Goal: Answer question/provide support: Share knowledge or assist other users

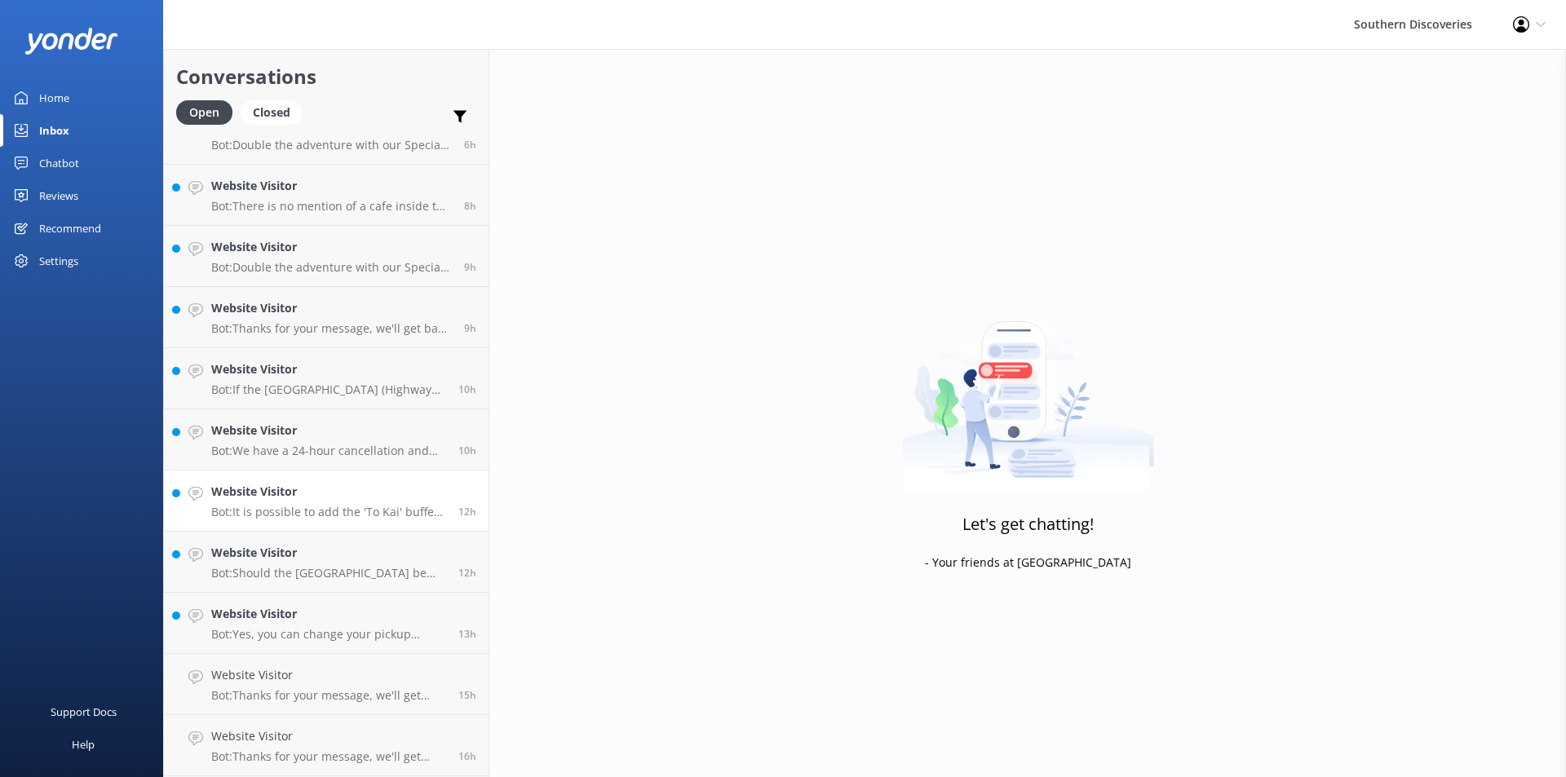
scroll to position [520, 0]
click at [321, 545] on h4 "Website Visitor" at bounding box center [328, 554] width 235 height 18
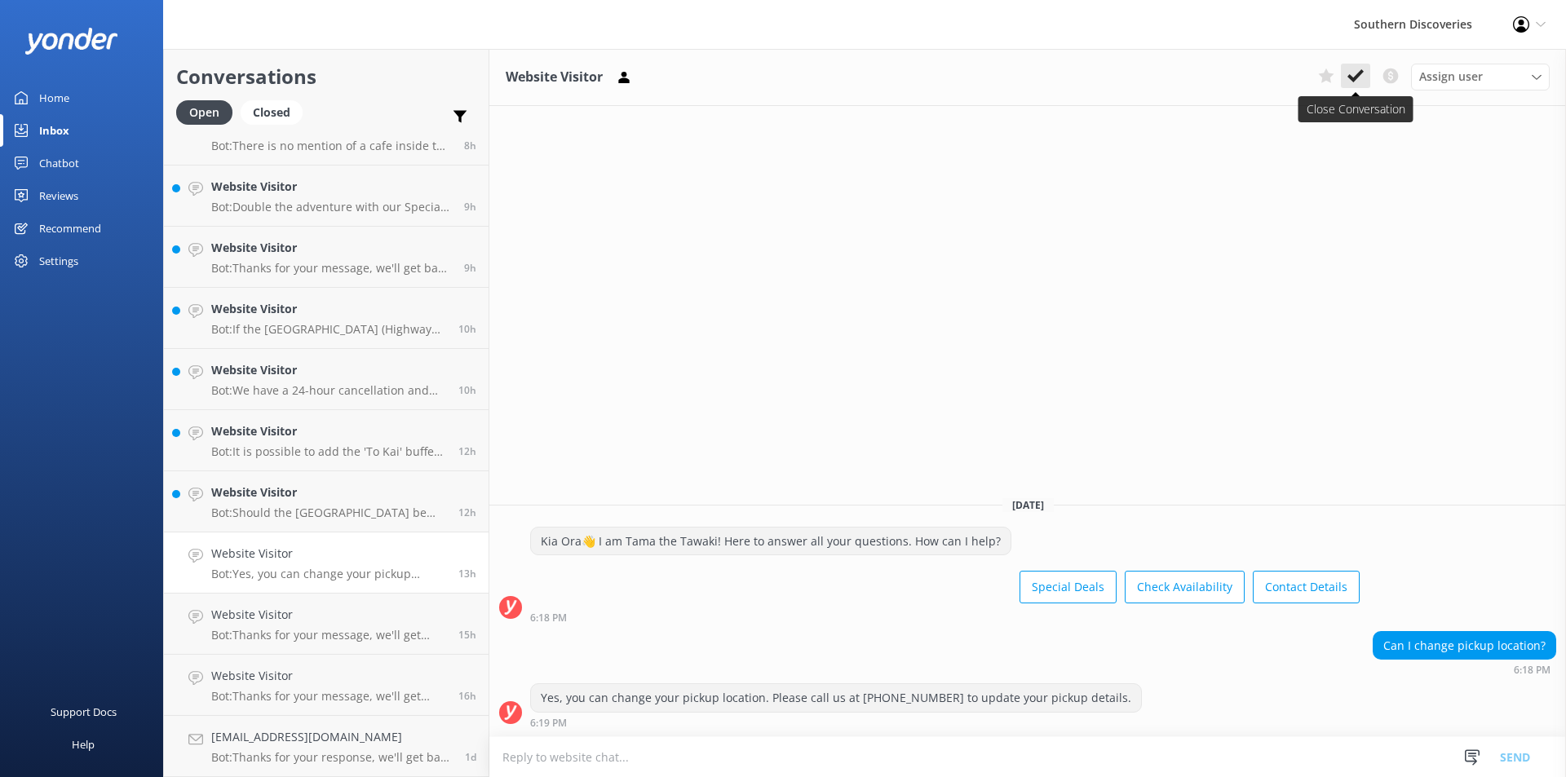
click at [1355, 75] on icon at bounding box center [1356, 76] width 16 height 16
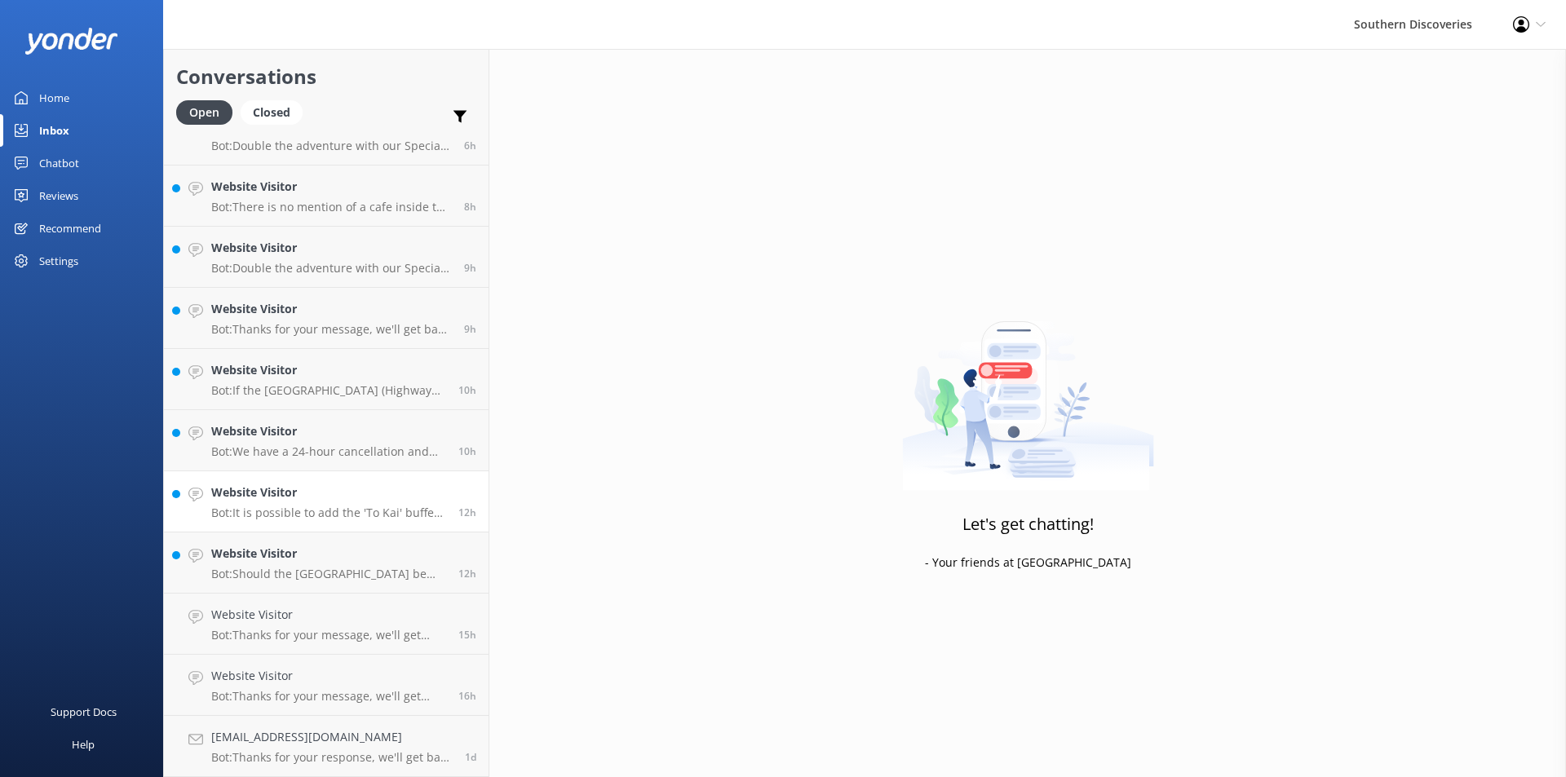
scroll to position [458, 0]
click at [337, 556] on h4 "Website Visitor" at bounding box center [328, 554] width 235 height 18
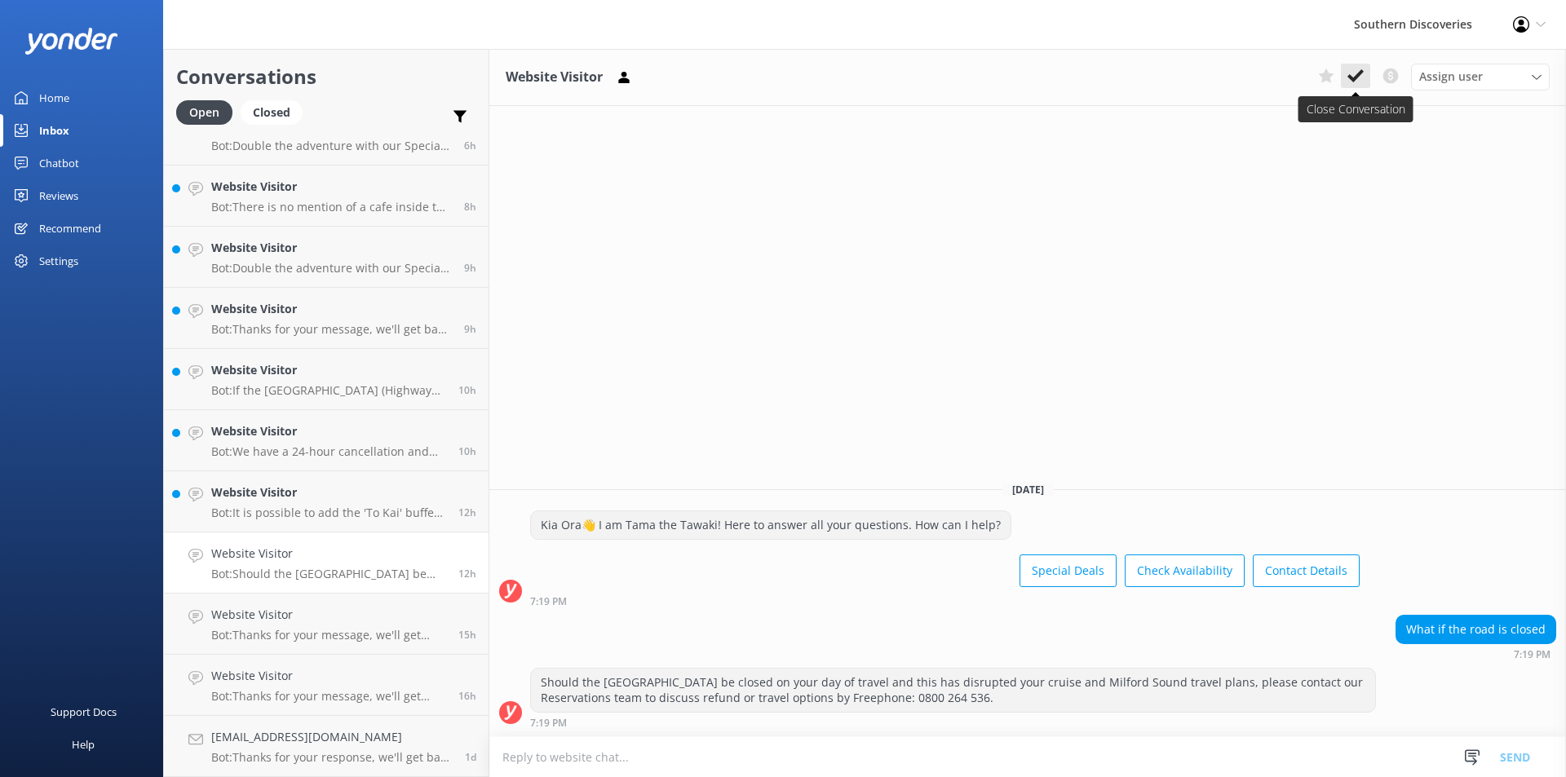
click at [1365, 73] on button at bounding box center [1355, 76] width 29 height 24
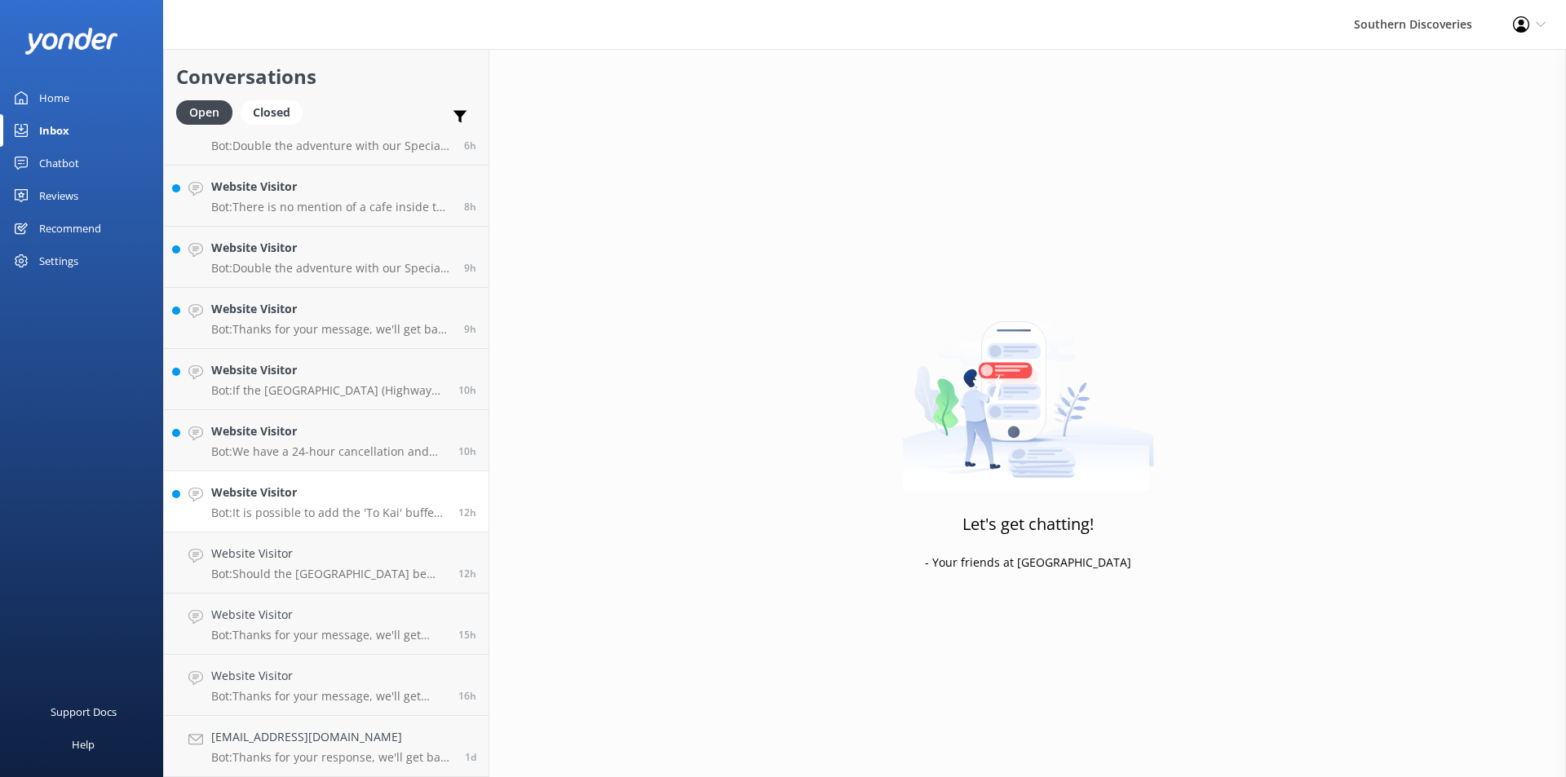
scroll to position [397, 0]
click at [325, 569] on p "Bot: It is possible to add the 'To Kai' buffet lunch to your cruise. The buffet…" at bounding box center [328, 574] width 235 height 15
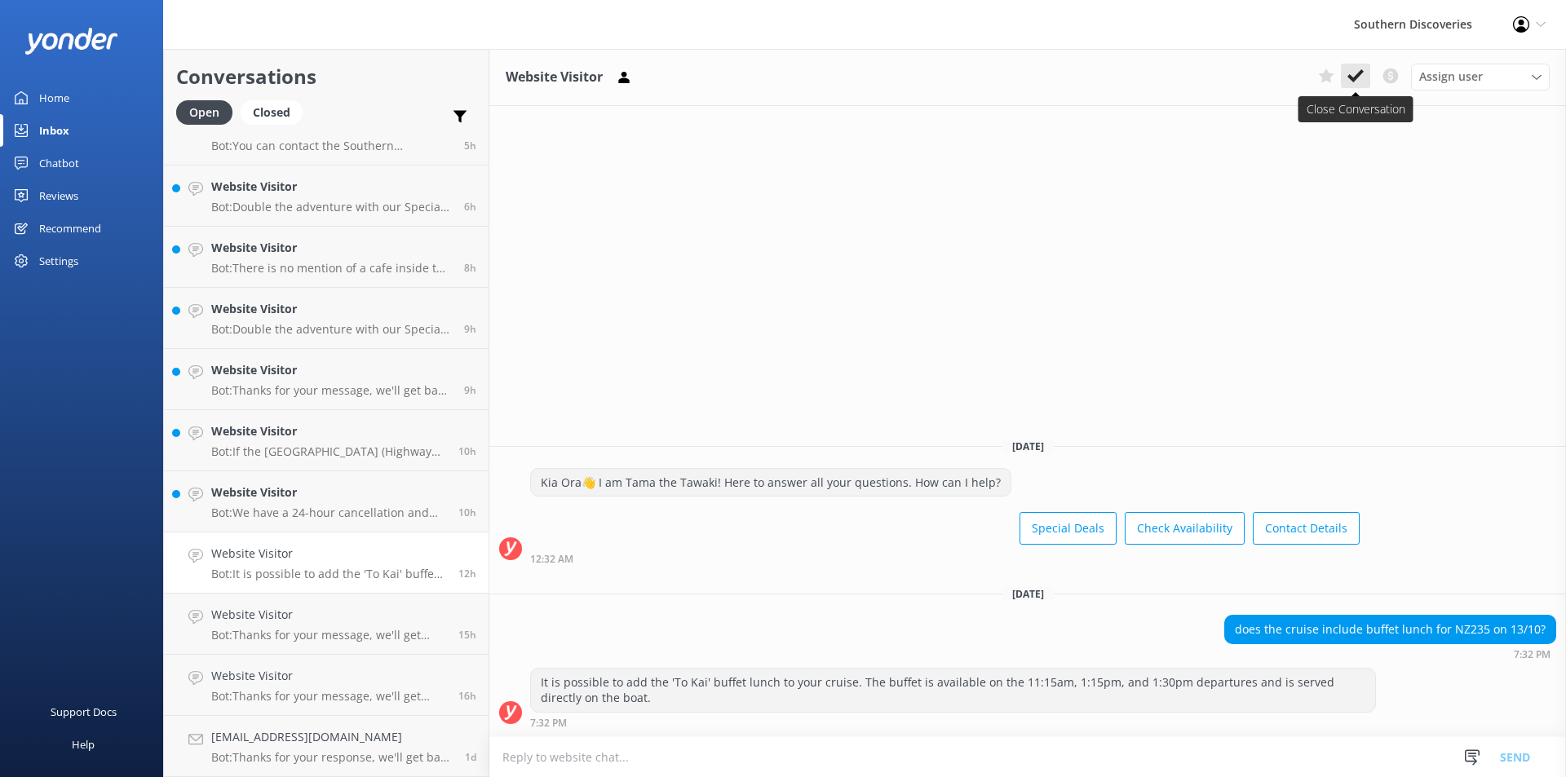
click at [1355, 76] on icon at bounding box center [1356, 76] width 16 height 16
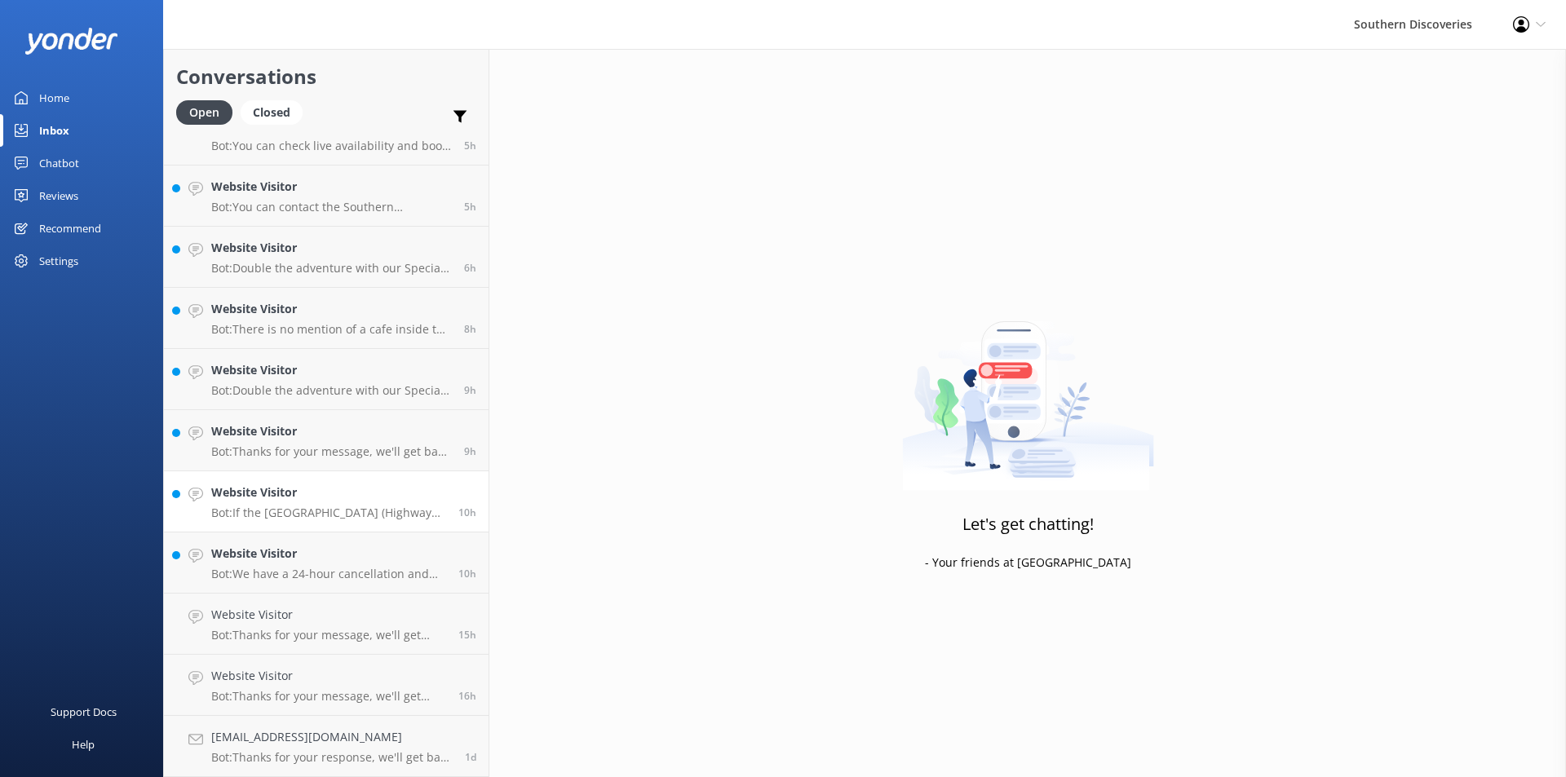
scroll to position [336, 0]
click at [315, 572] on p "Bot: We have a 24-hour cancellation and amendment policy. If you notify us more…" at bounding box center [328, 574] width 235 height 15
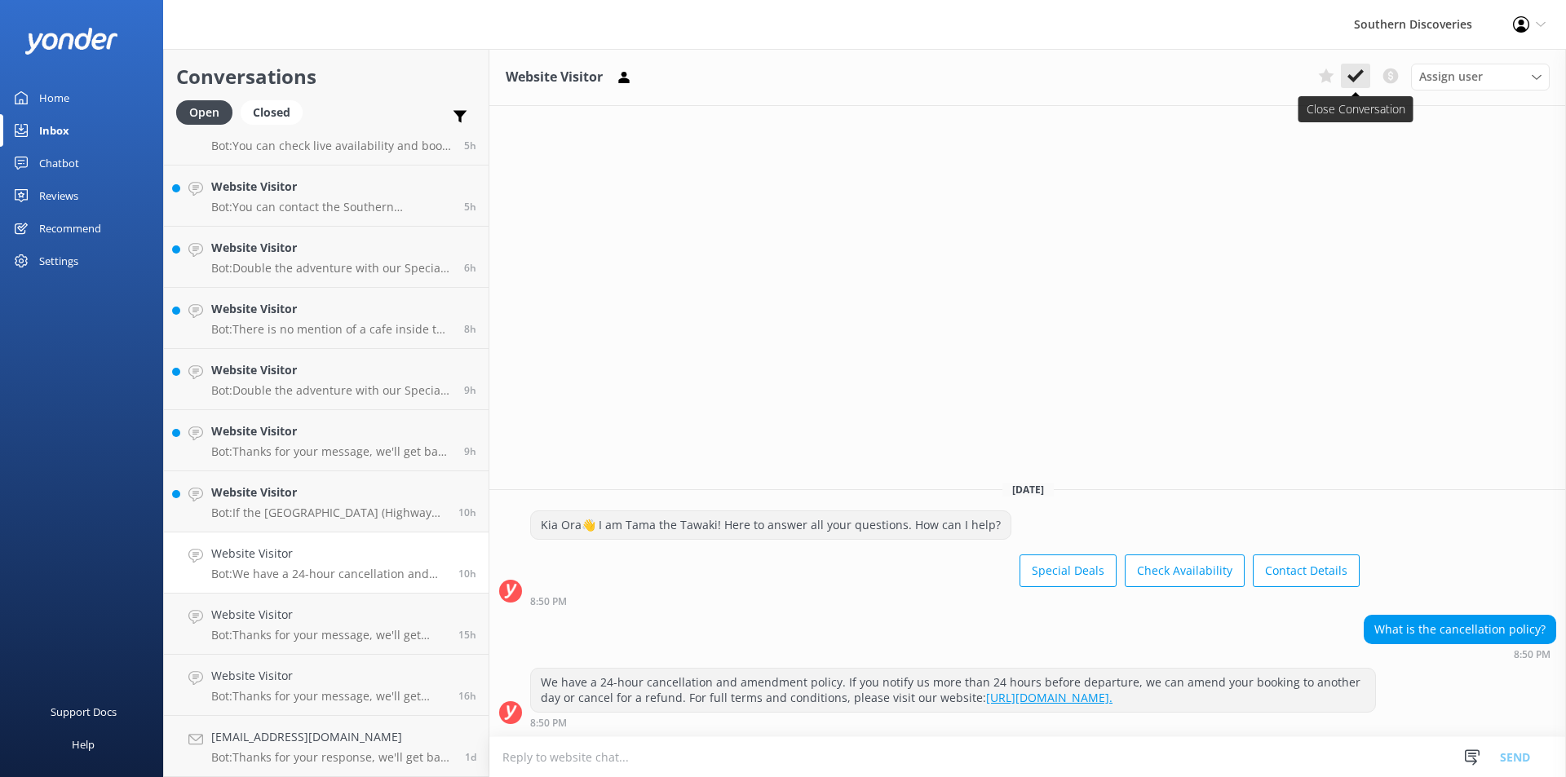
click at [1355, 73] on icon at bounding box center [1356, 76] width 16 height 16
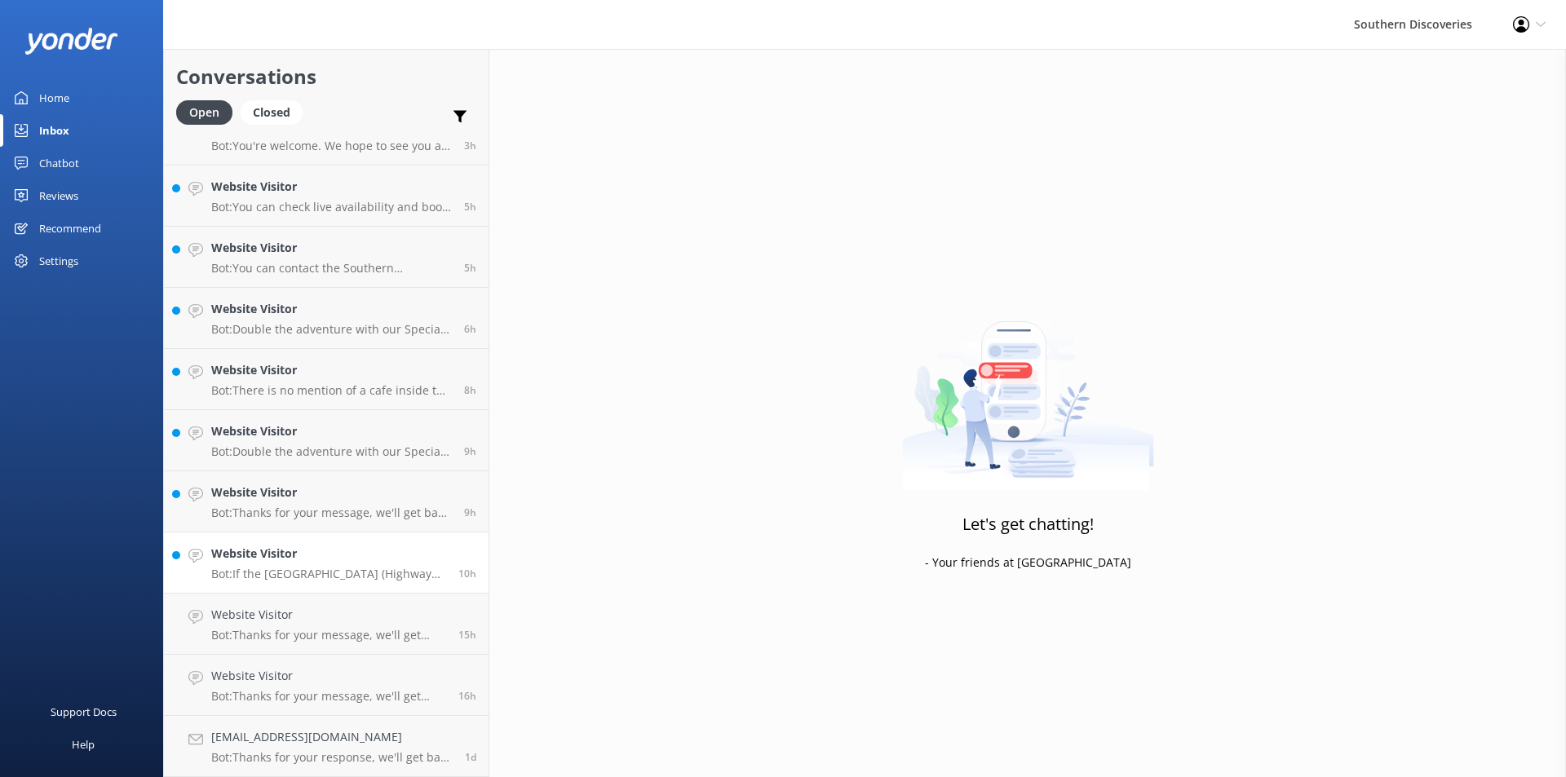
scroll to position [275, 0]
click at [286, 556] on h4 "Website Visitor" at bounding box center [328, 554] width 235 height 18
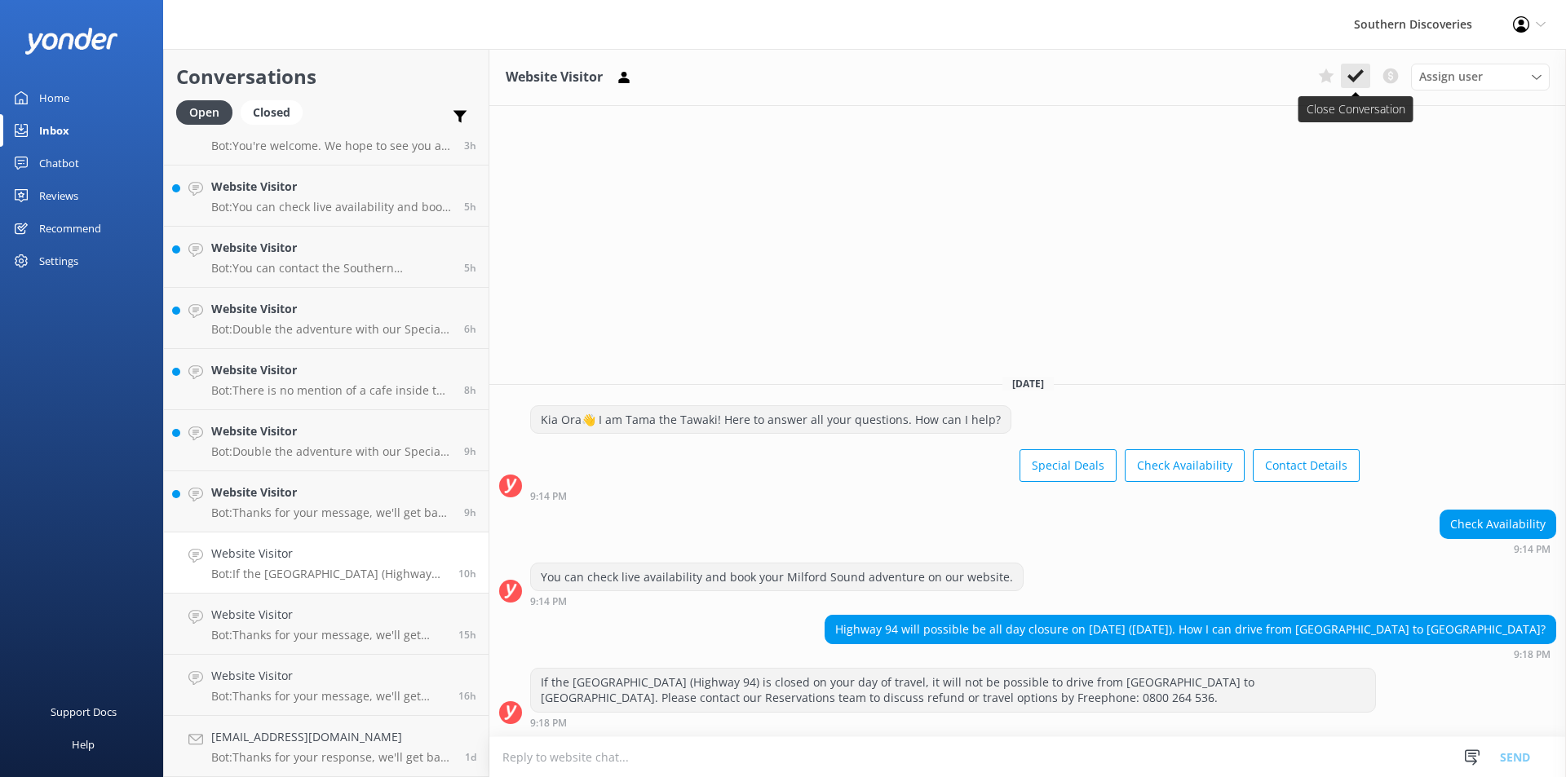
click at [1357, 76] on use at bounding box center [1356, 75] width 16 height 13
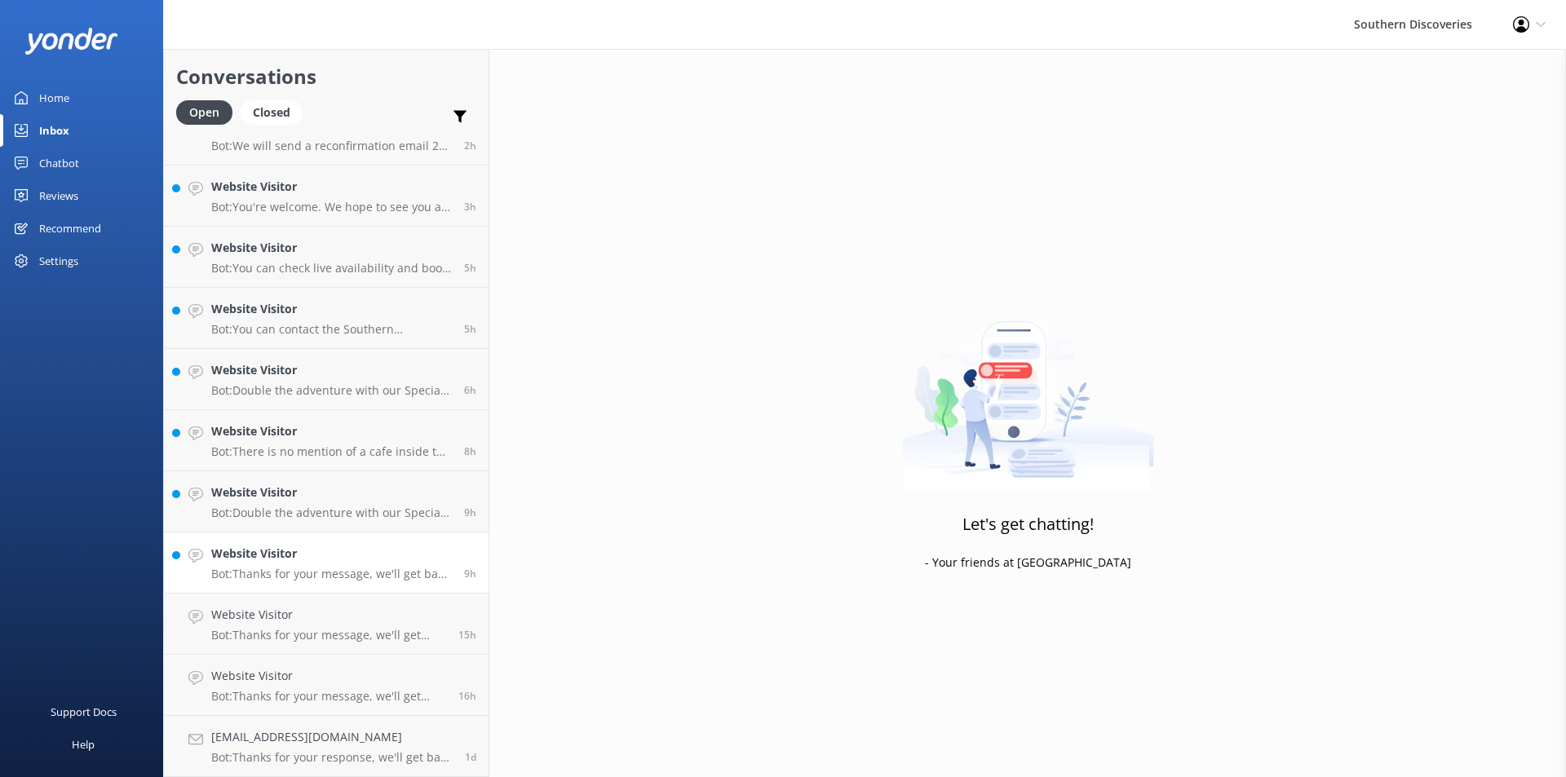
scroll to position [214, 0]
click at [299, 580] on p "Bot: Thanks for your message, we'll get back to you as soon as we can. You're a…" at bounding box center [331, 574] width 241 height 15
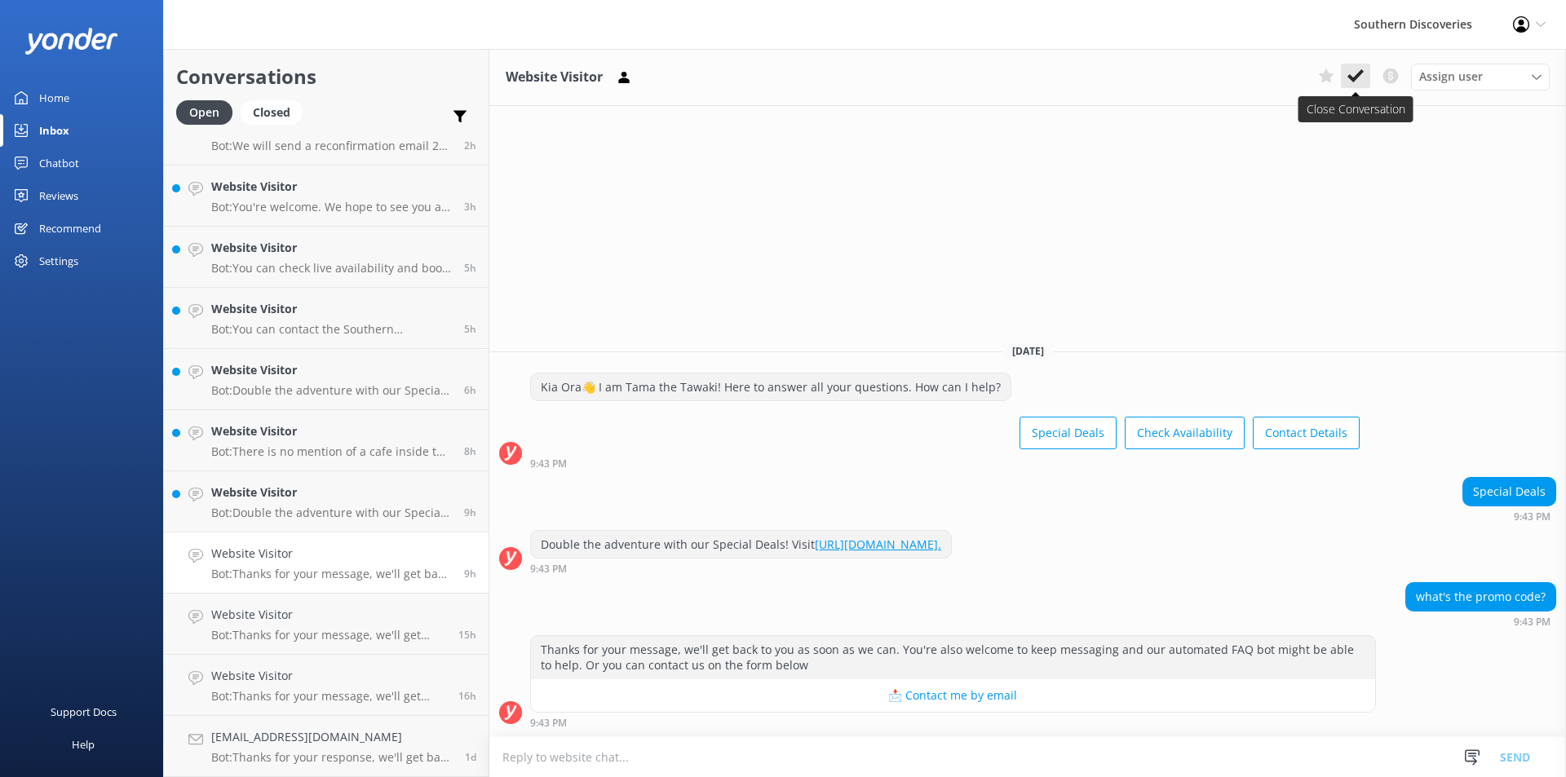
click at [1356, 73] on icon at bounding box center [1356, 76] width 16 height 16
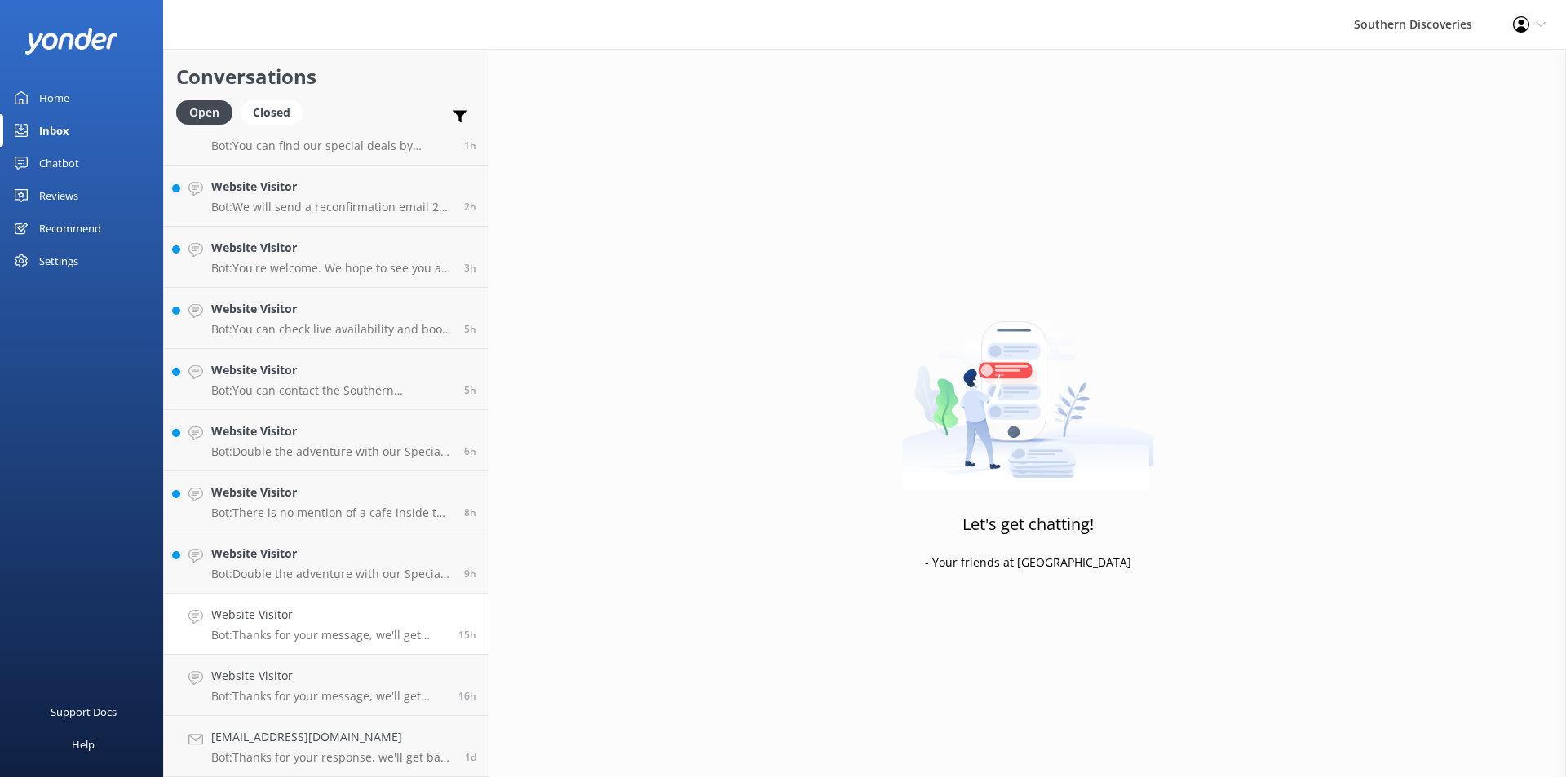
scroll to position [153, 0]
click at [303, 566] on div "Website Visitor Bot: Double the adventure with our Special Deals! Visit [URL][D…" at bounding box center [331, 563] width 241 height 36
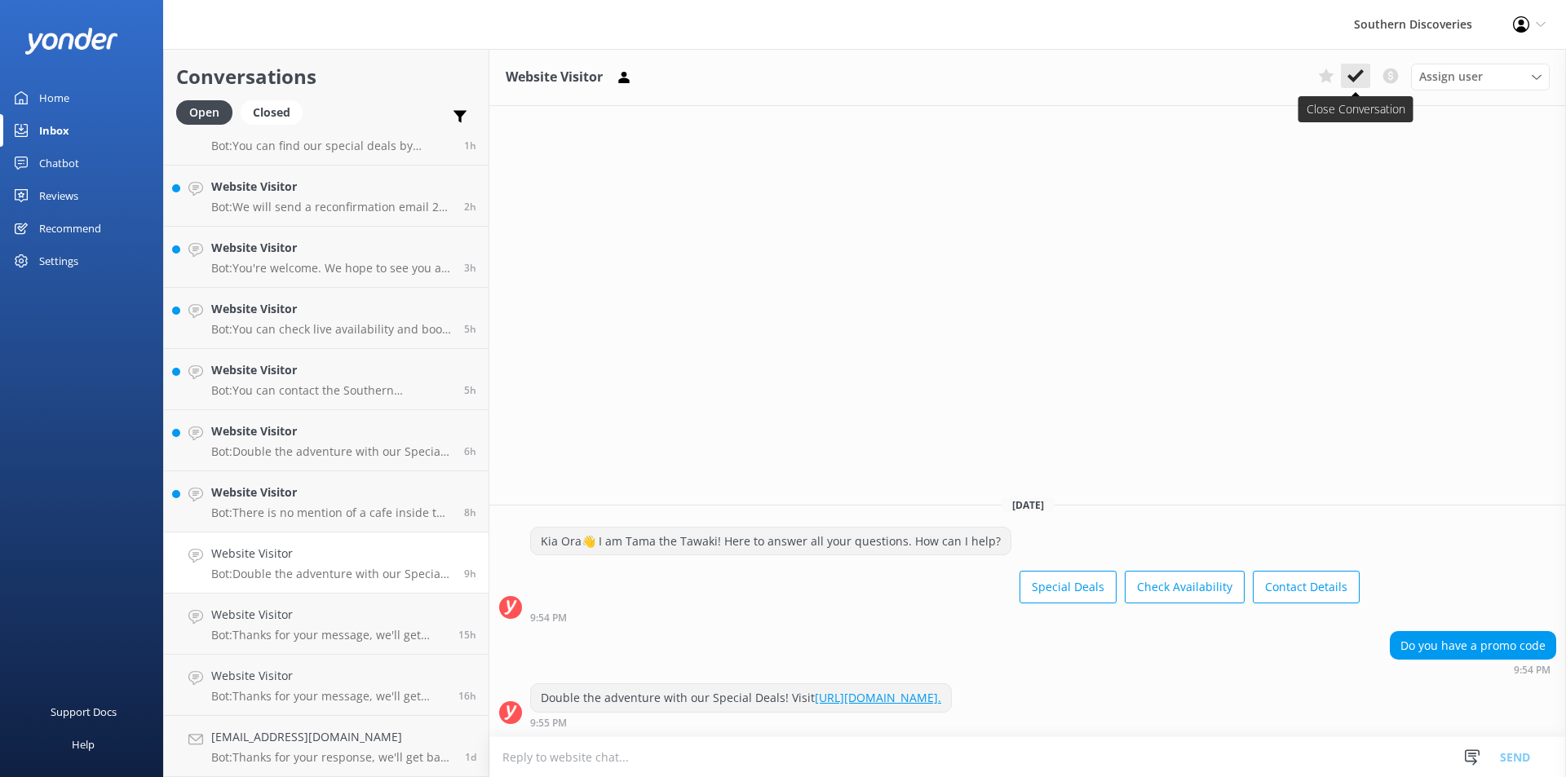
click at [1354, 67] on button at bounding box center [1355, 76] width 29 height 24
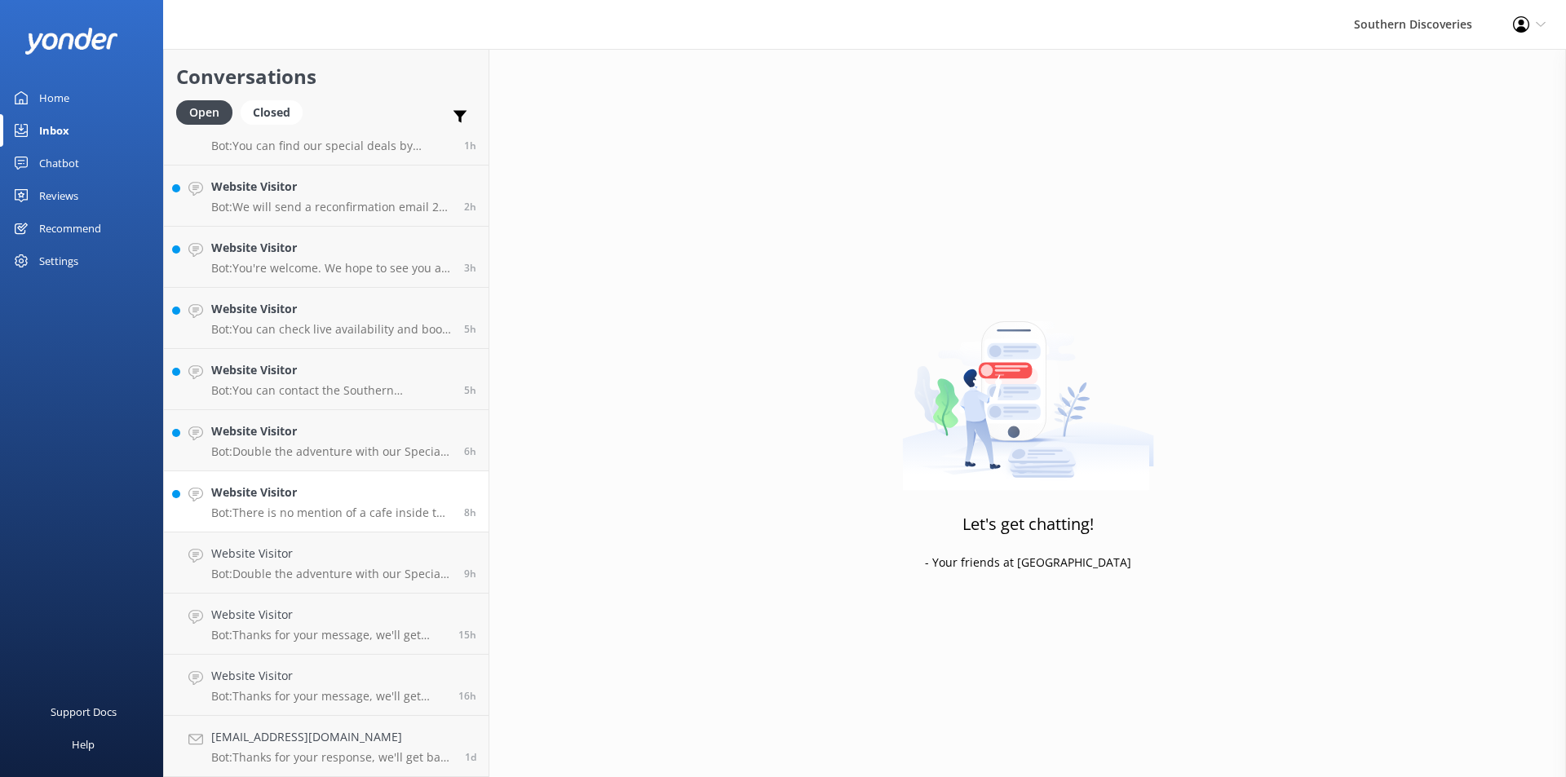
scroll to position [91, 0]
click at [339, 575] on p "Bot: There is no mention of a cafe inside the cruise, but a fully licensed bar …" at bounding box center [331, 574] width 241 height 15
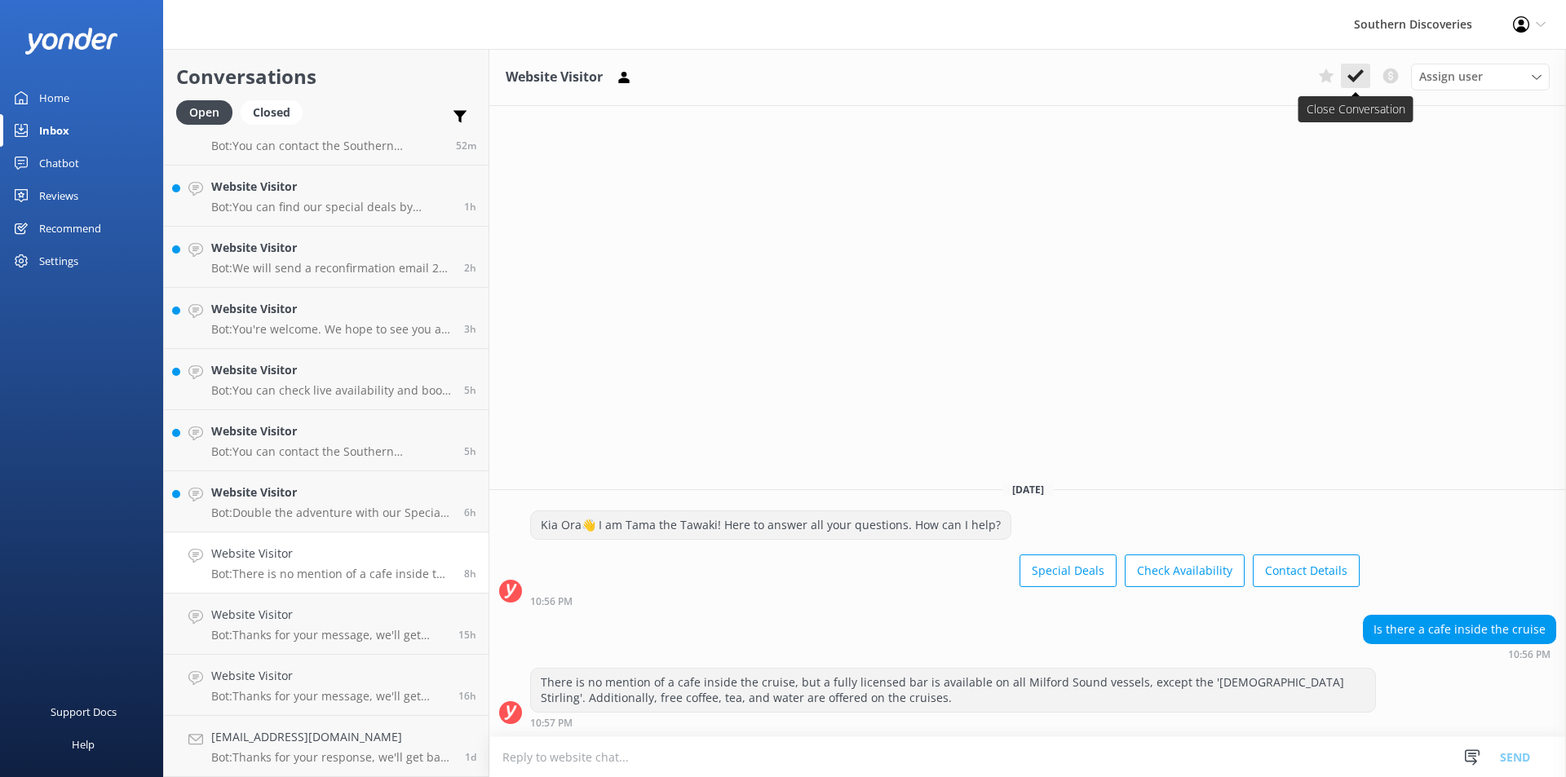
click at [1353, 79] on use at bounding box center [1356, 75] width 16 height 13
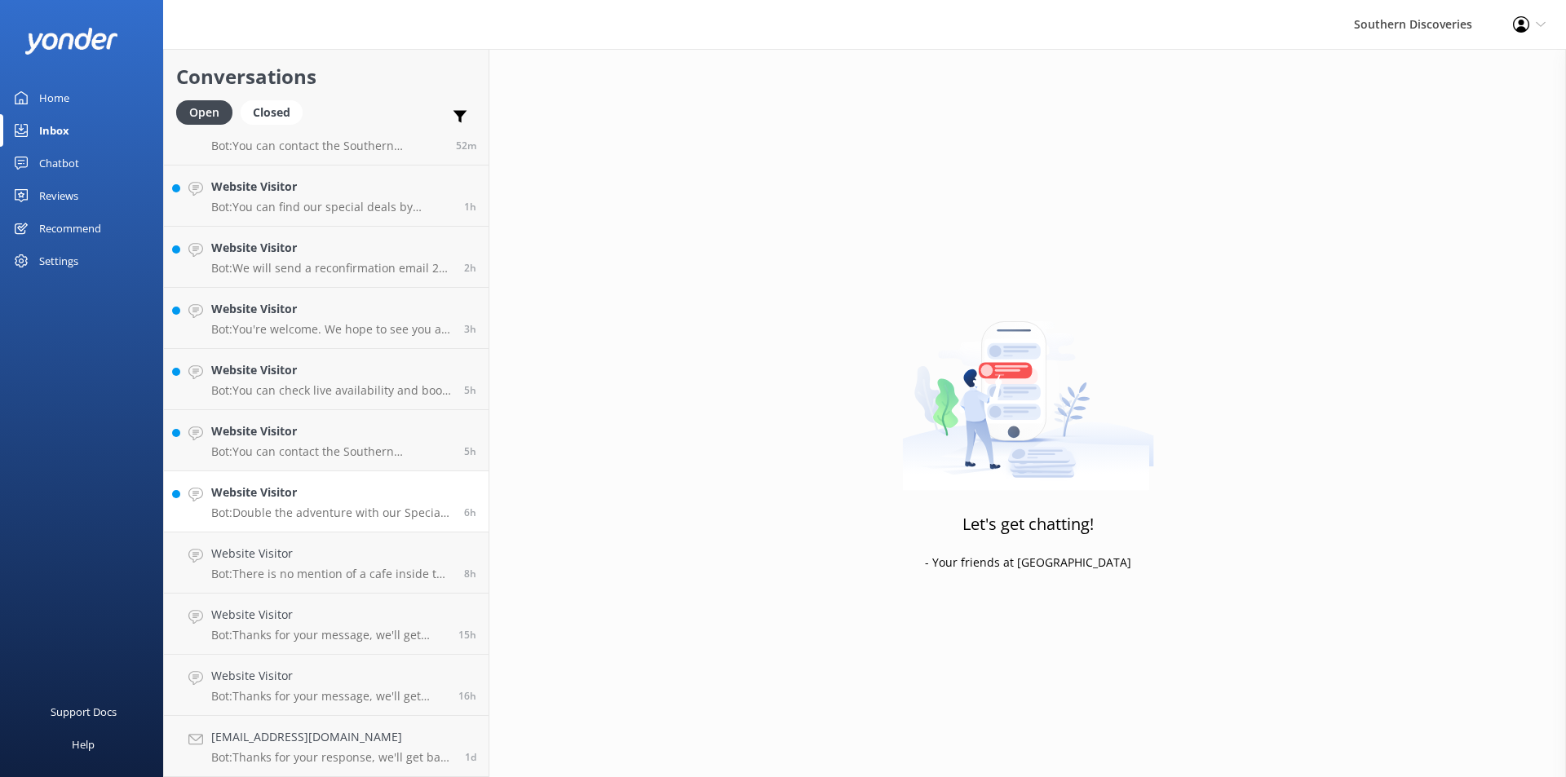
scroll to position [30, 0]
click at [312, 578] on p "Bot: Double the adventure with our Special Deals! Visit [URL][DOMAIN_NAME]." at bounding box center [331, 574] width 241 height 15
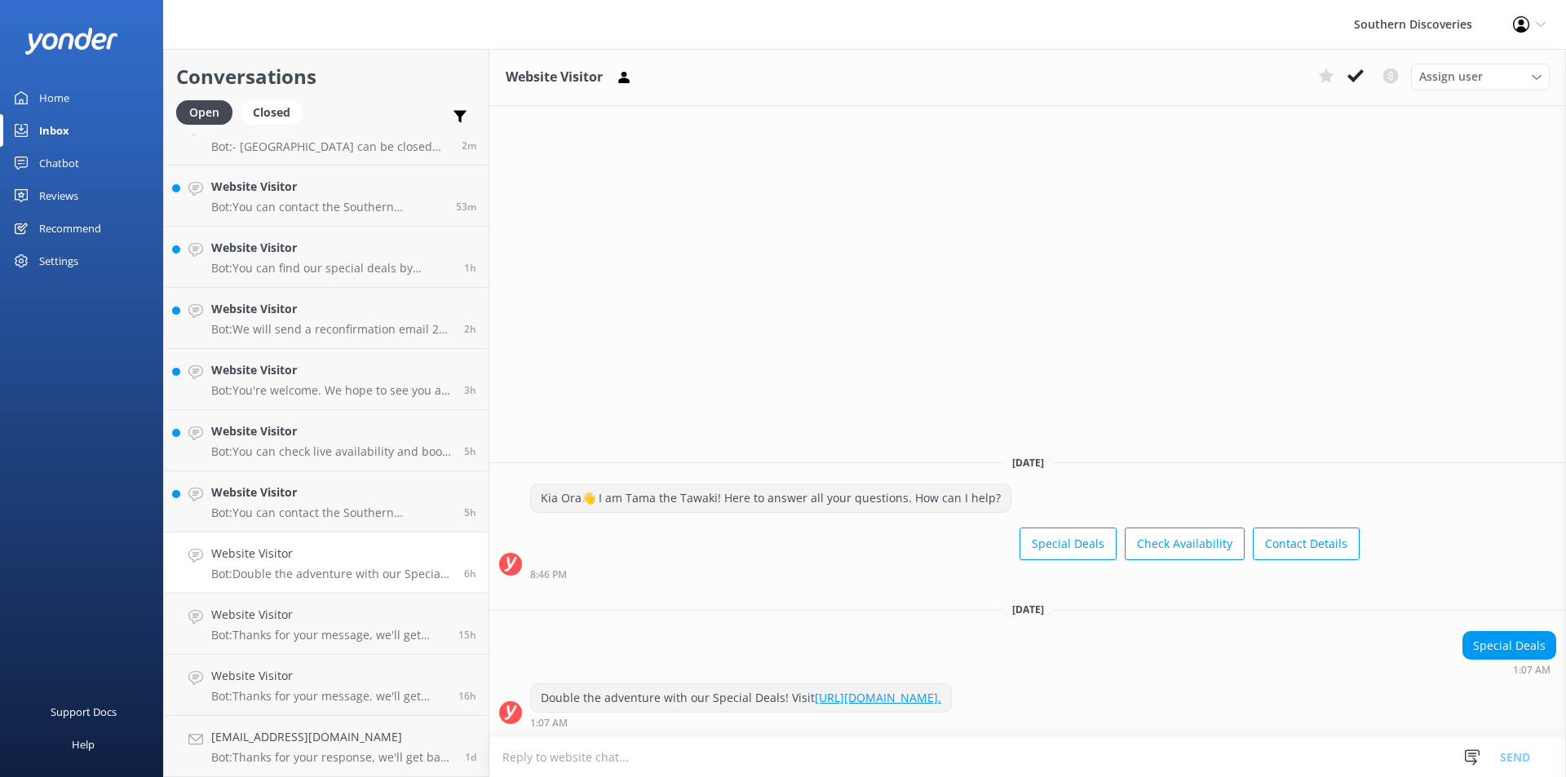
click at [1356, 90] on div "Assign user [PERSON_NAME] [PERSON_NAME] [PERSON_NAME] [PERSON_NAME] [PERSON_NAM…" at bounding box center [1431, 77] width 238 height 26
click at [1354, 86] on button at bounding box center [1355, 76] width 29 height 24
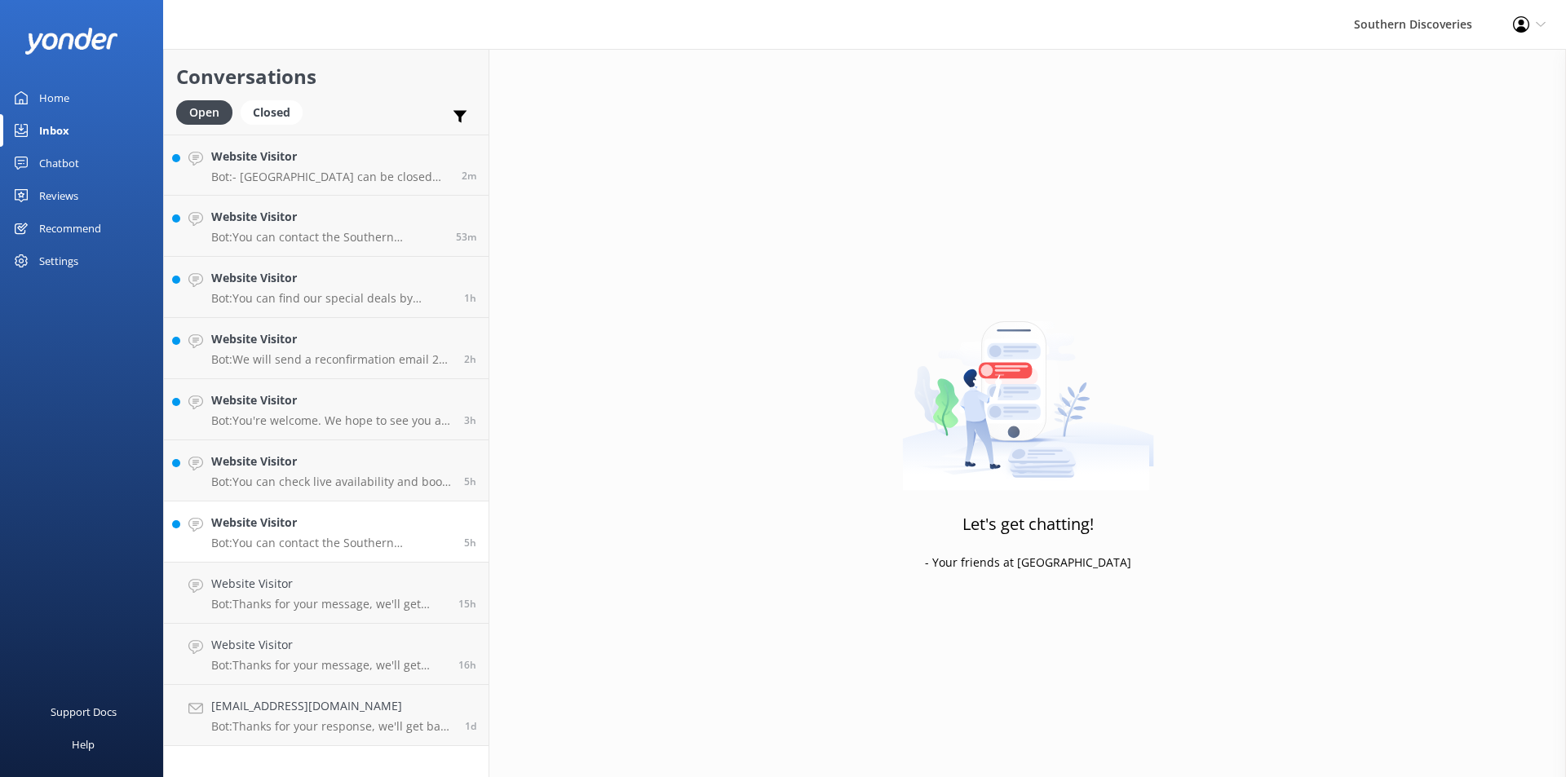
click at [317, 539] on p "Bot: You can contact the Southern Discoveries team by phone at [PHONE_NUMBER] w…" at bounding box center [331, 543] width 241 height 15
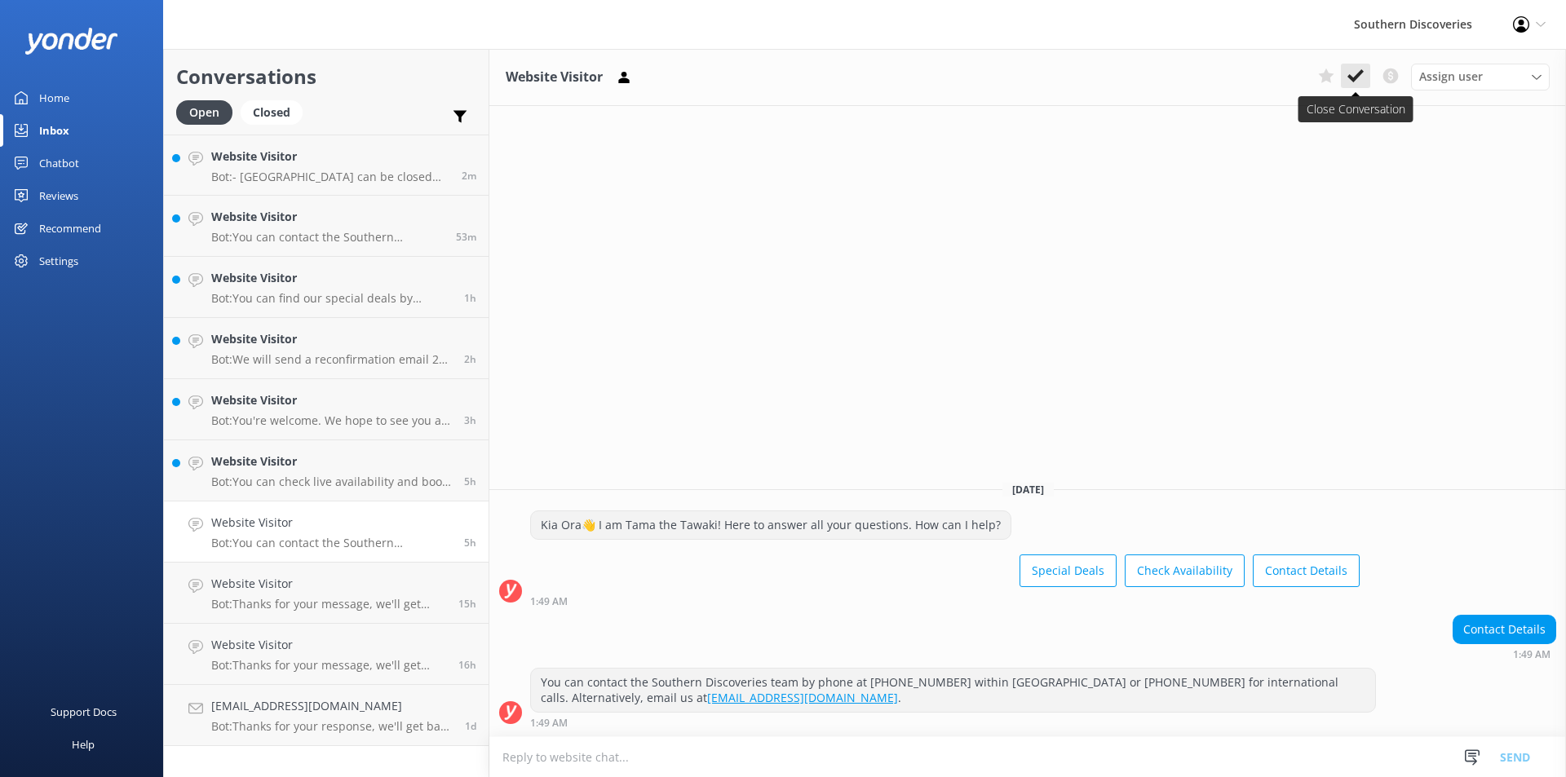
click at [1355, 76] on icon at bounding box center [1356, 76] width 16 height 16
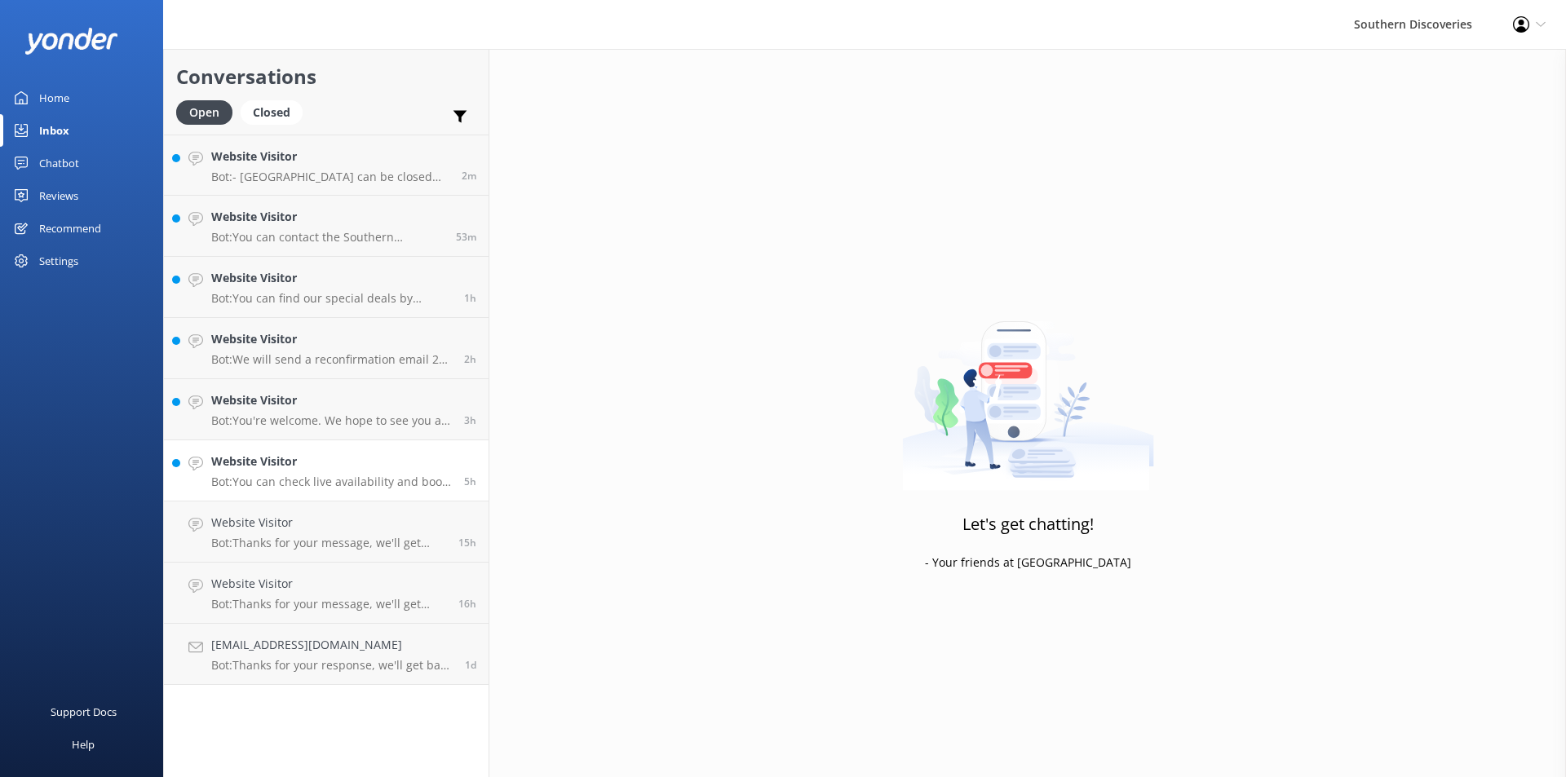
click at [334, 479] on p "Bot: You can check live availability and book your Milford Sound adventure on o…" at bounding box center [331, 482] width 241 height 15
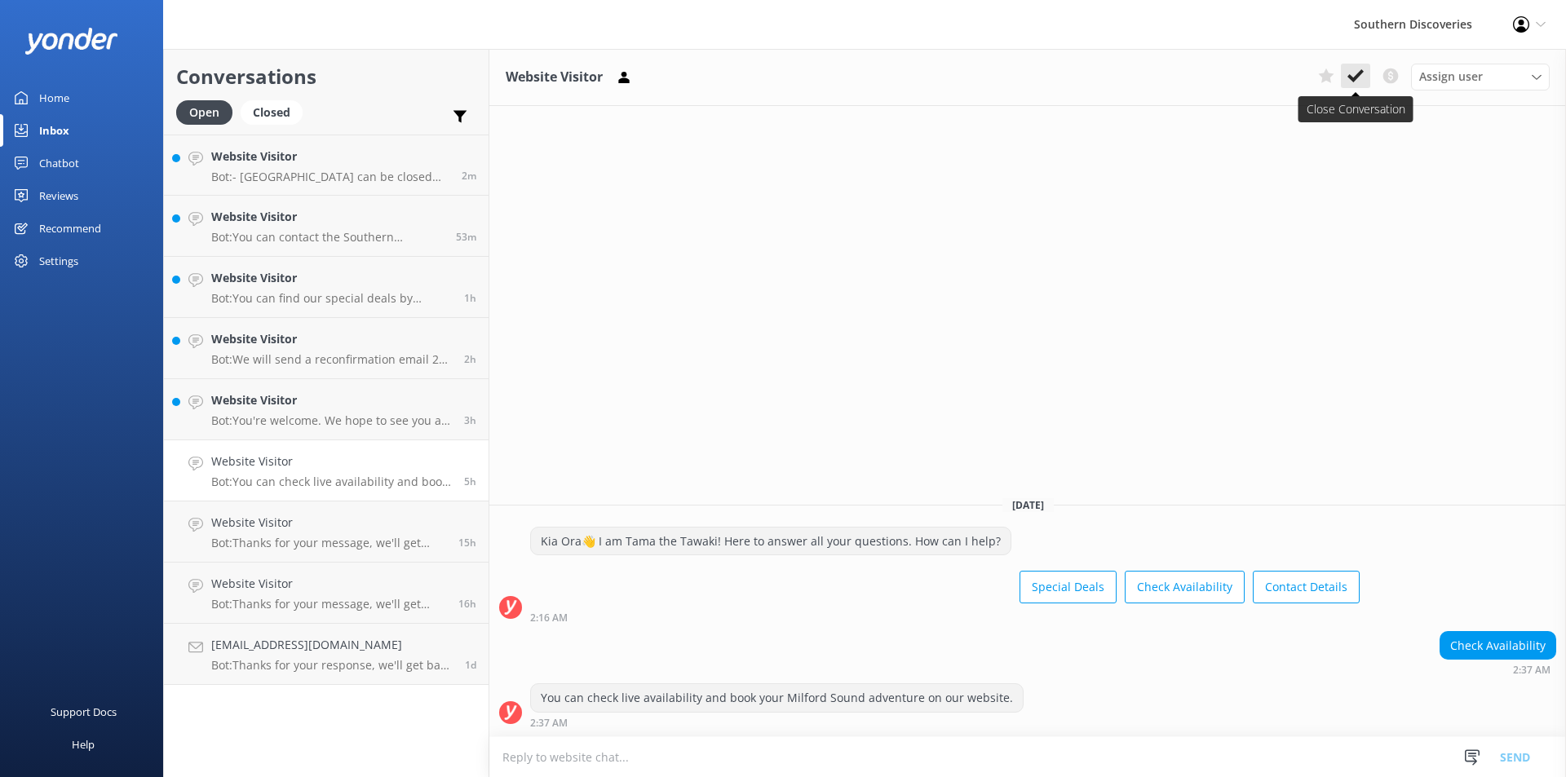
click at [1349, 73] on icon at bounding box center [1356, 76] width 16 height 16
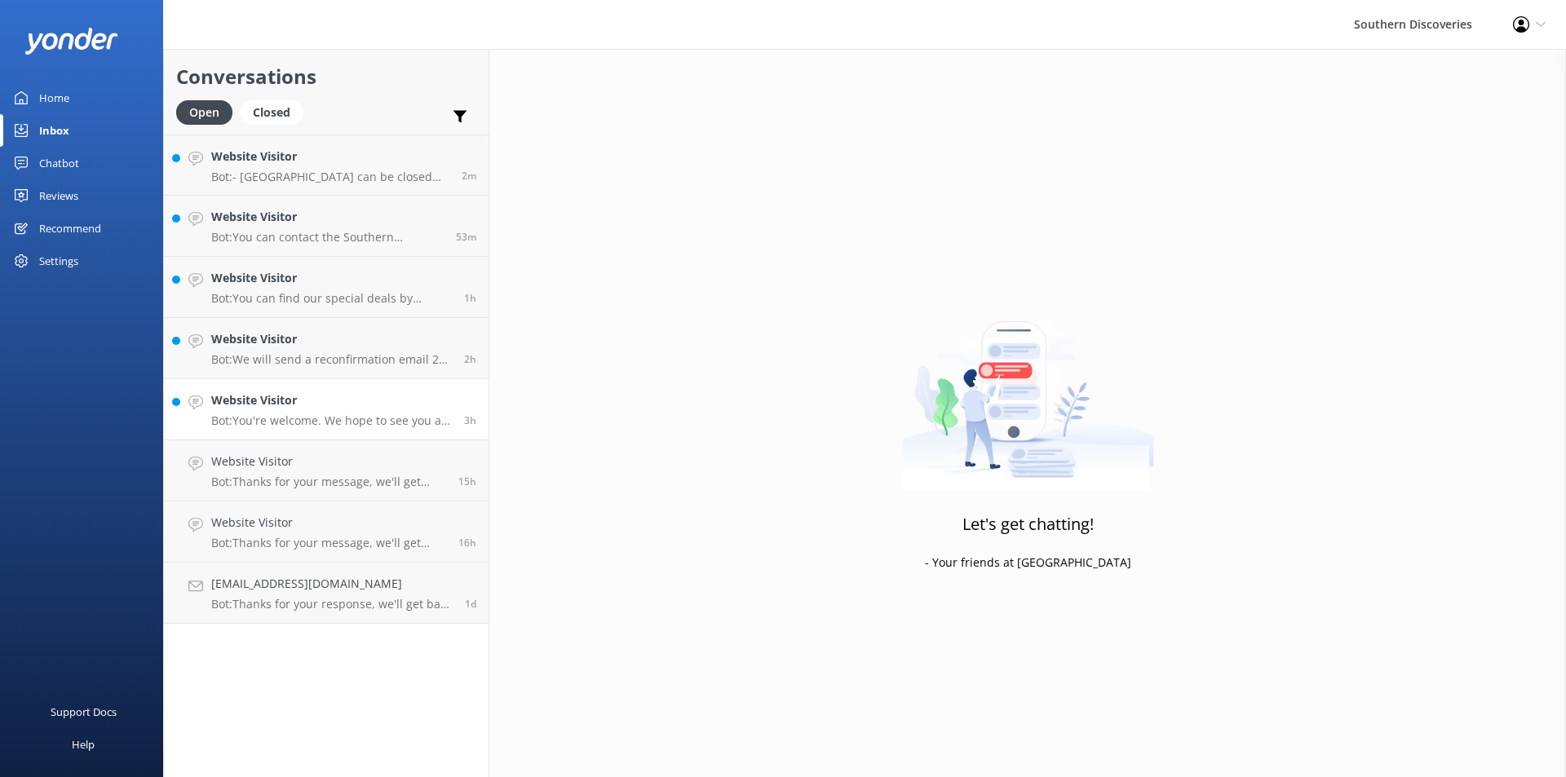
click at [333, 417] on p "Bot: You're welcome. We hope to see you at Southern Discoveries soon!" at bounding box center [331, 421] width 241 height 15
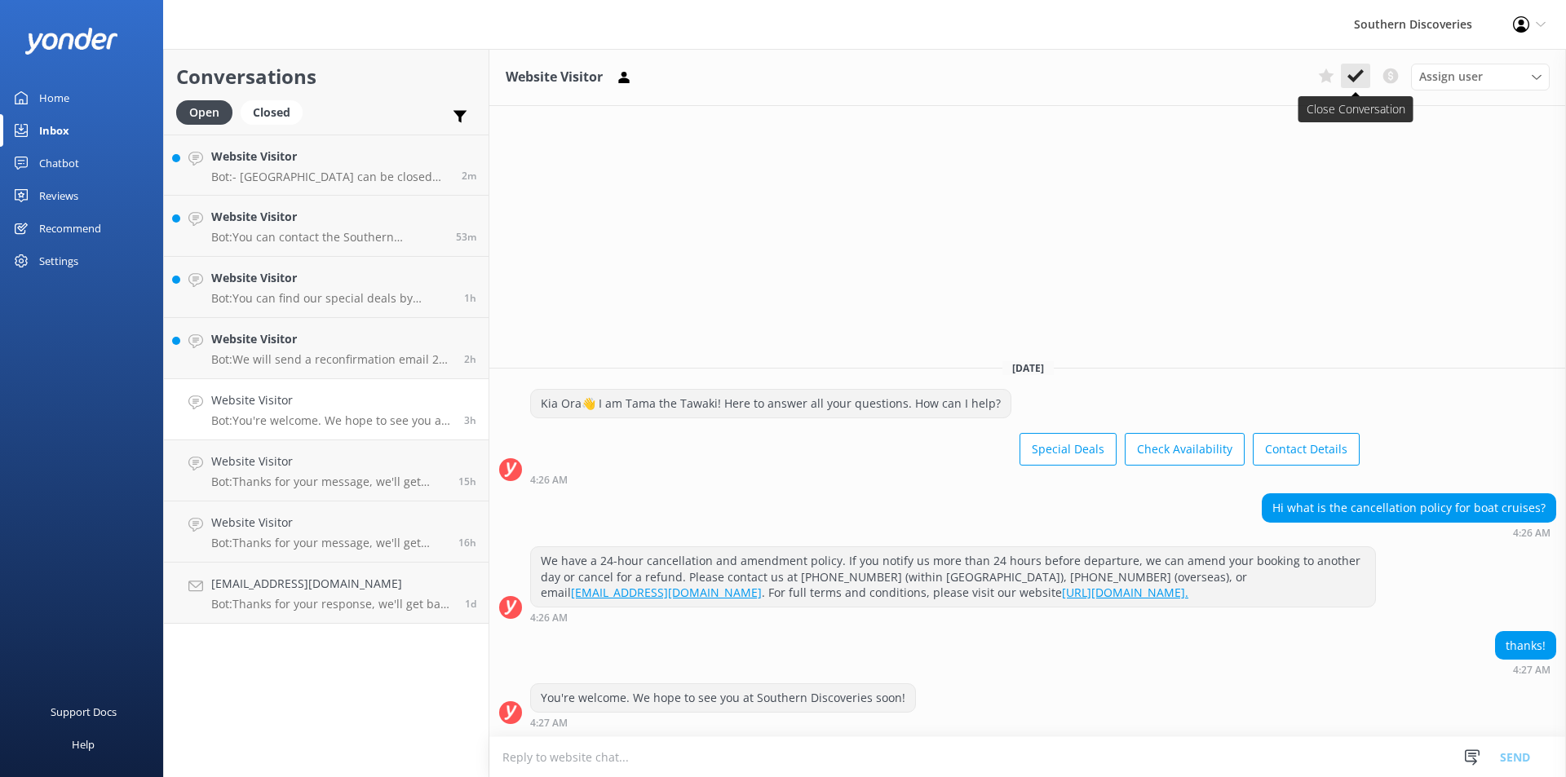
click at [1355, 73] on icon at bounding box center [1356, 76] width 16 height 16
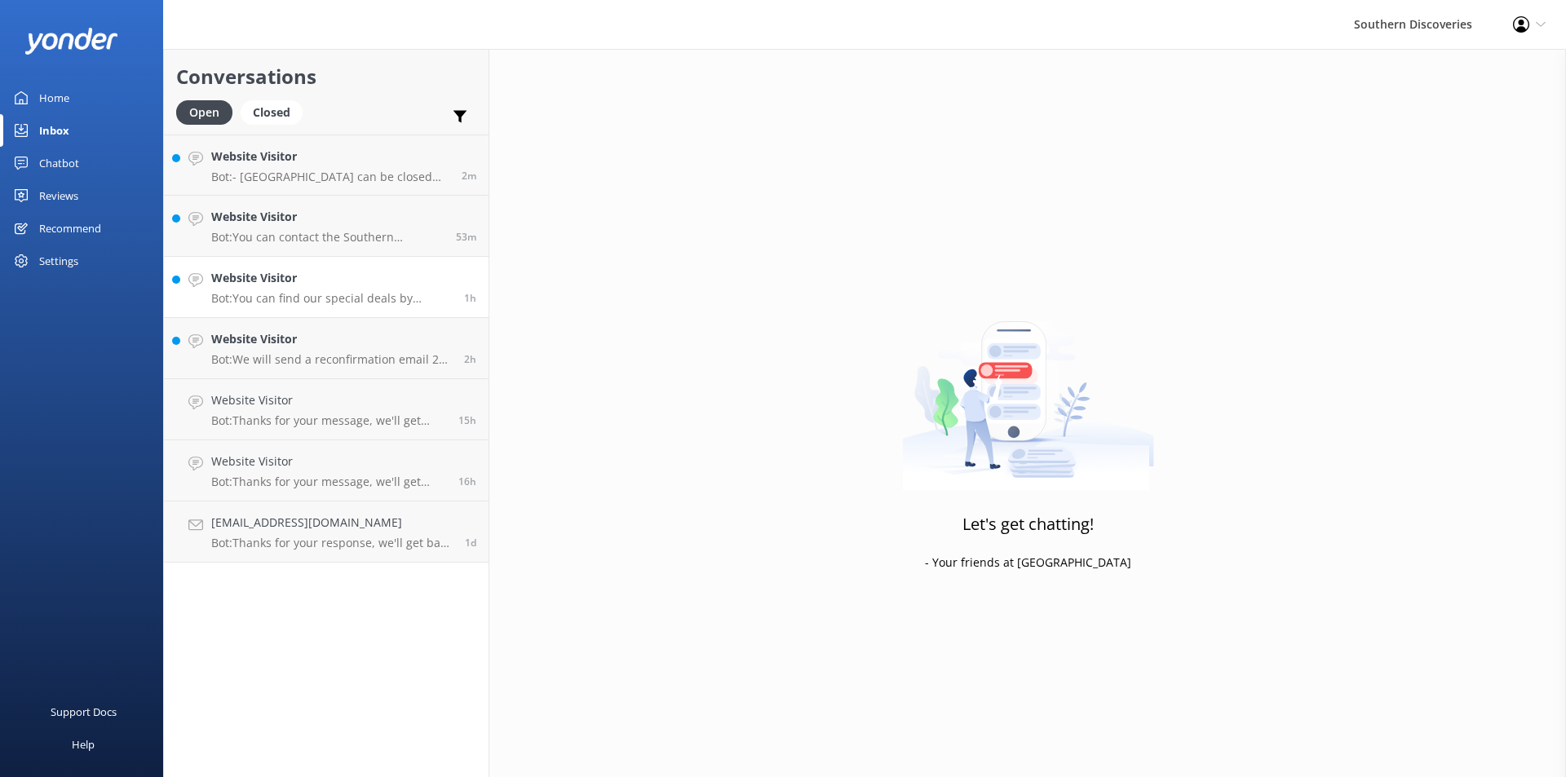
click at [362, 294] on p "Bot: You can find our special deals by visiting [URL][DOMAIN_NAME]." at bounding box center [331, 298] width 241 height 15
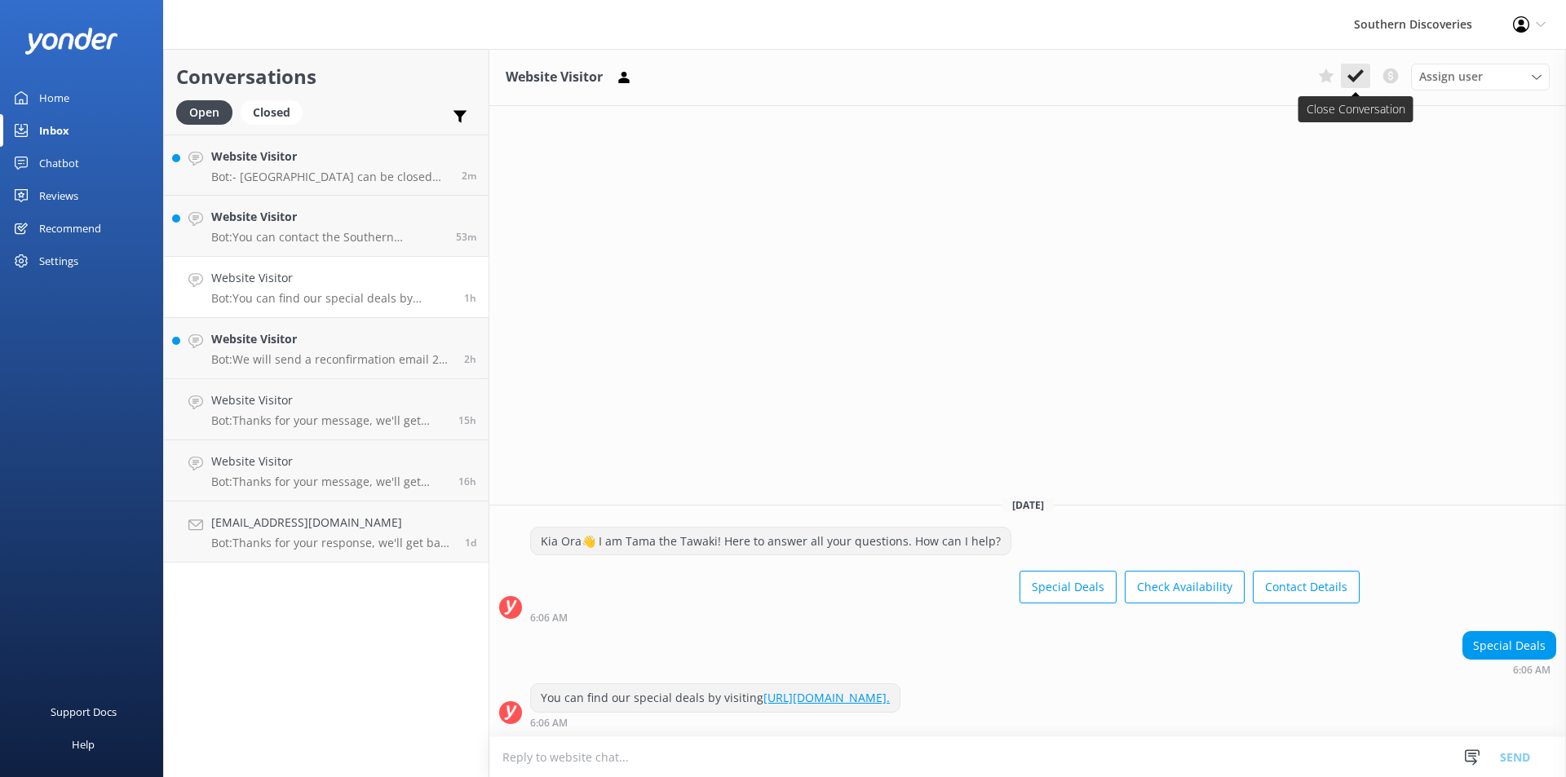
click at [1351, 80] on use at bounding box center [1356, 75] width 16 height 13
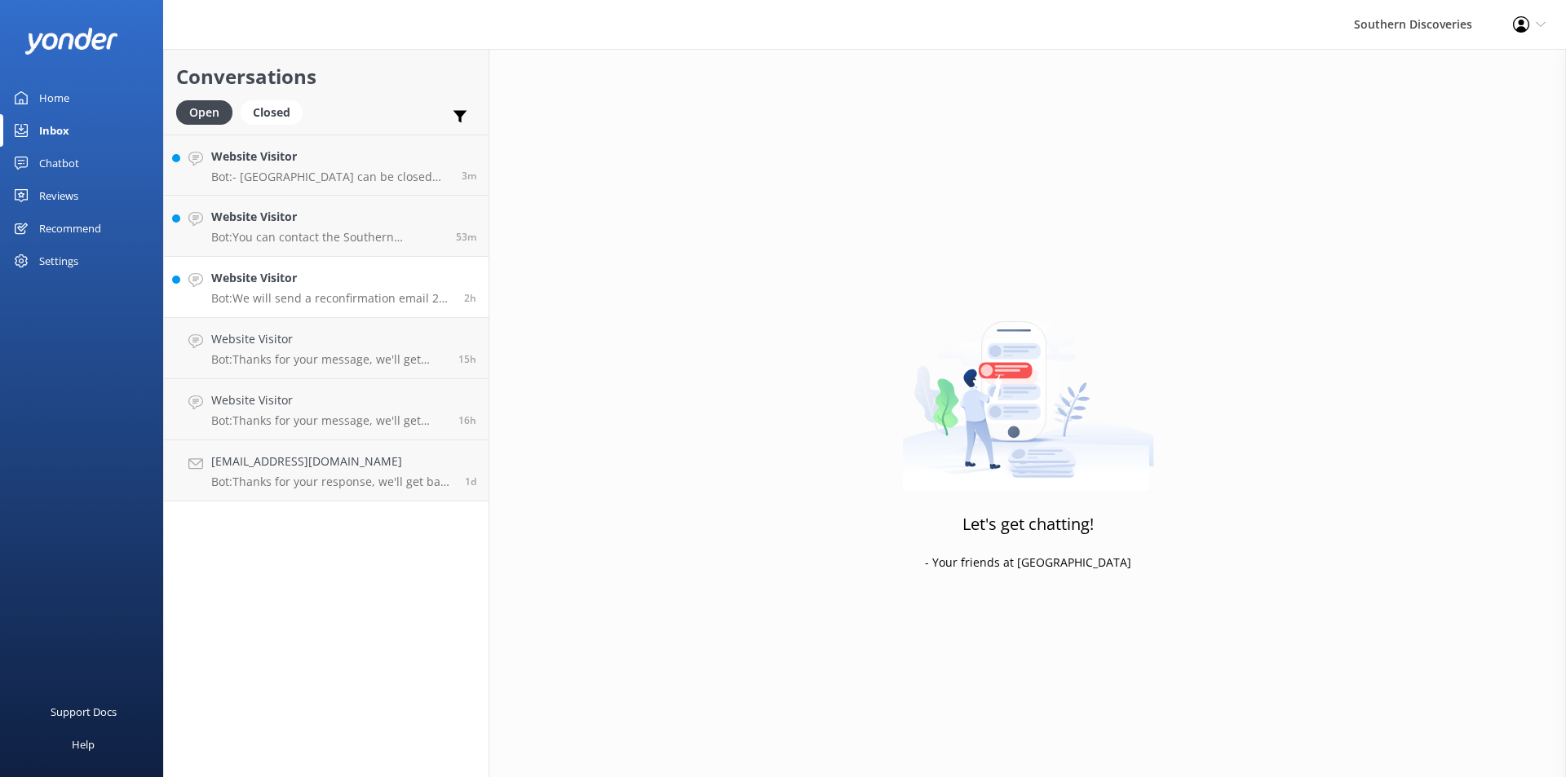
click at [291, 289] on div "Website Visitor Bot: We will send a reconfirmation email 24 hours prior to your…" at bounding box center [331, 287] width 241 height 36
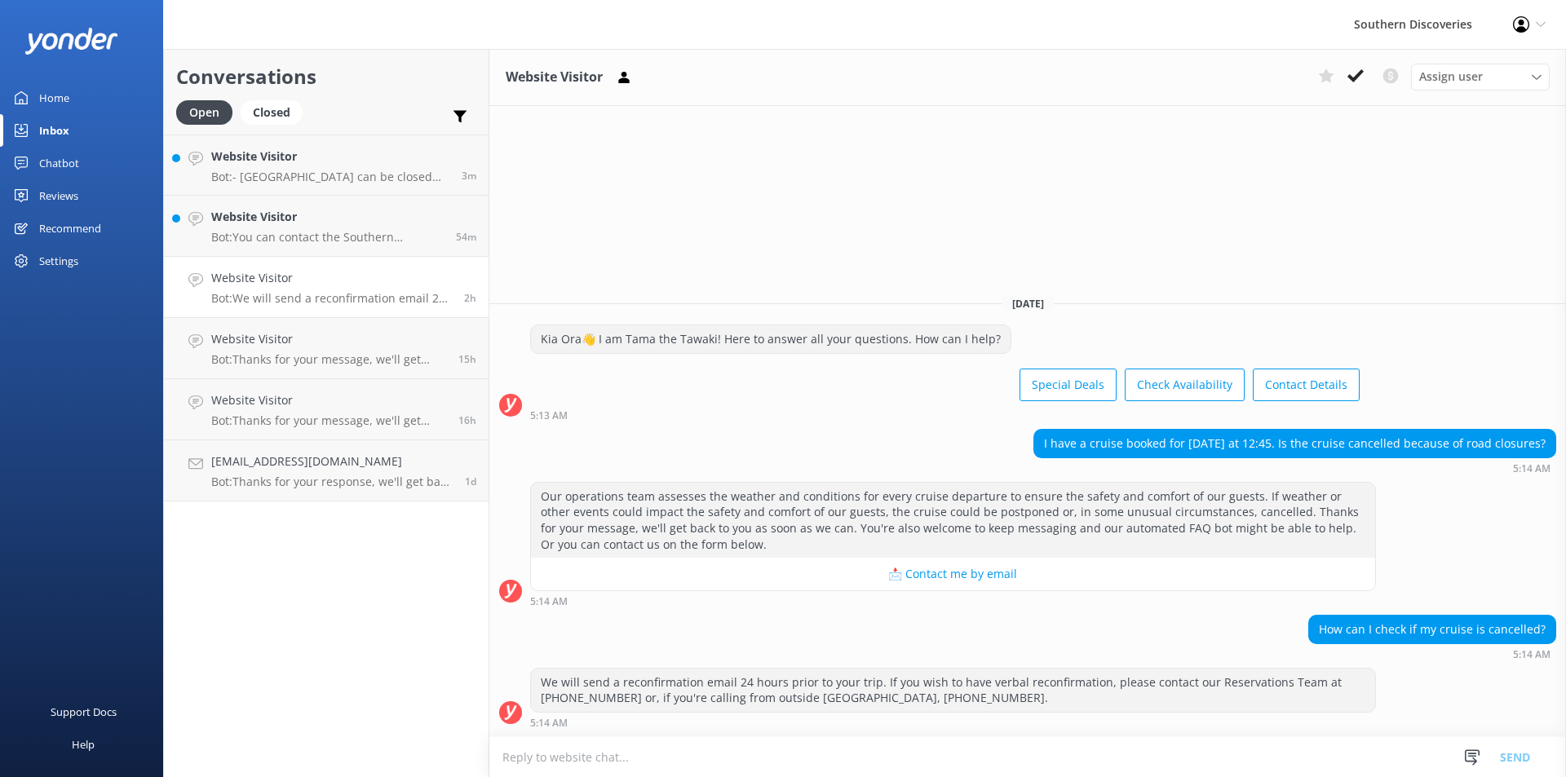
click at [1184, 527] on div "Our operations team assesses the weather and conditions for every cruise depart…" at bounding box center [953, 520] width 844 height 75
click at [1359, 69] on icon at bounding box center [1356, 76] width 16 height 16
click at [340, 230] on p "Bot: You can contact the Southern Discoveries team by phone at [PHONE_NUMBER] w…" at bounding box center [327, 237] width 232 height 15
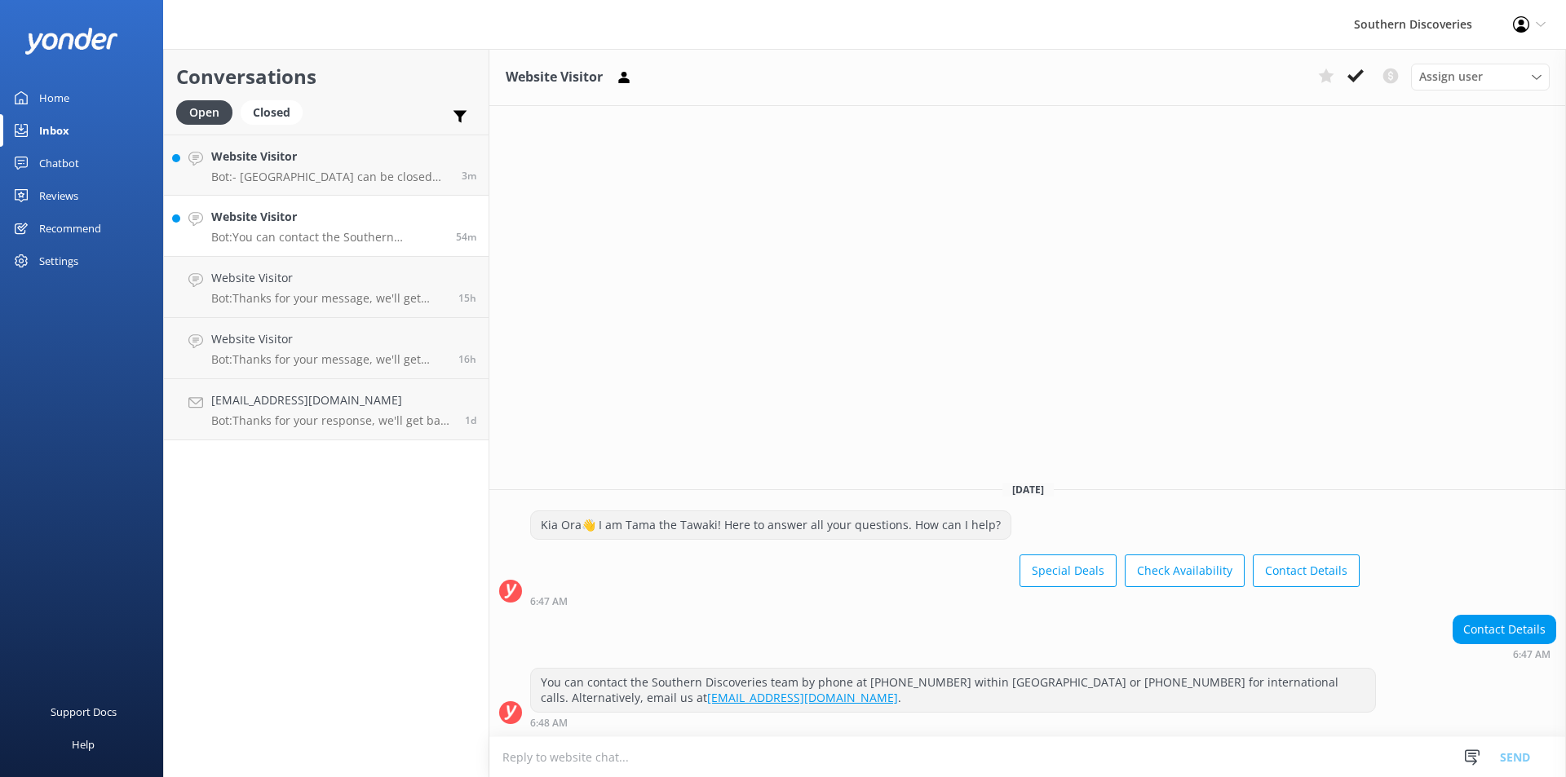
click at [340, 230] on p "Bot: You can contact the Southern Discoveries team by phone at [PHONE_NUMBER] w…" at bounding box center [327, 237] width 232 height 15
click at [1356, 72] on icon at bounding box center [1356, 76] width 16 height 16
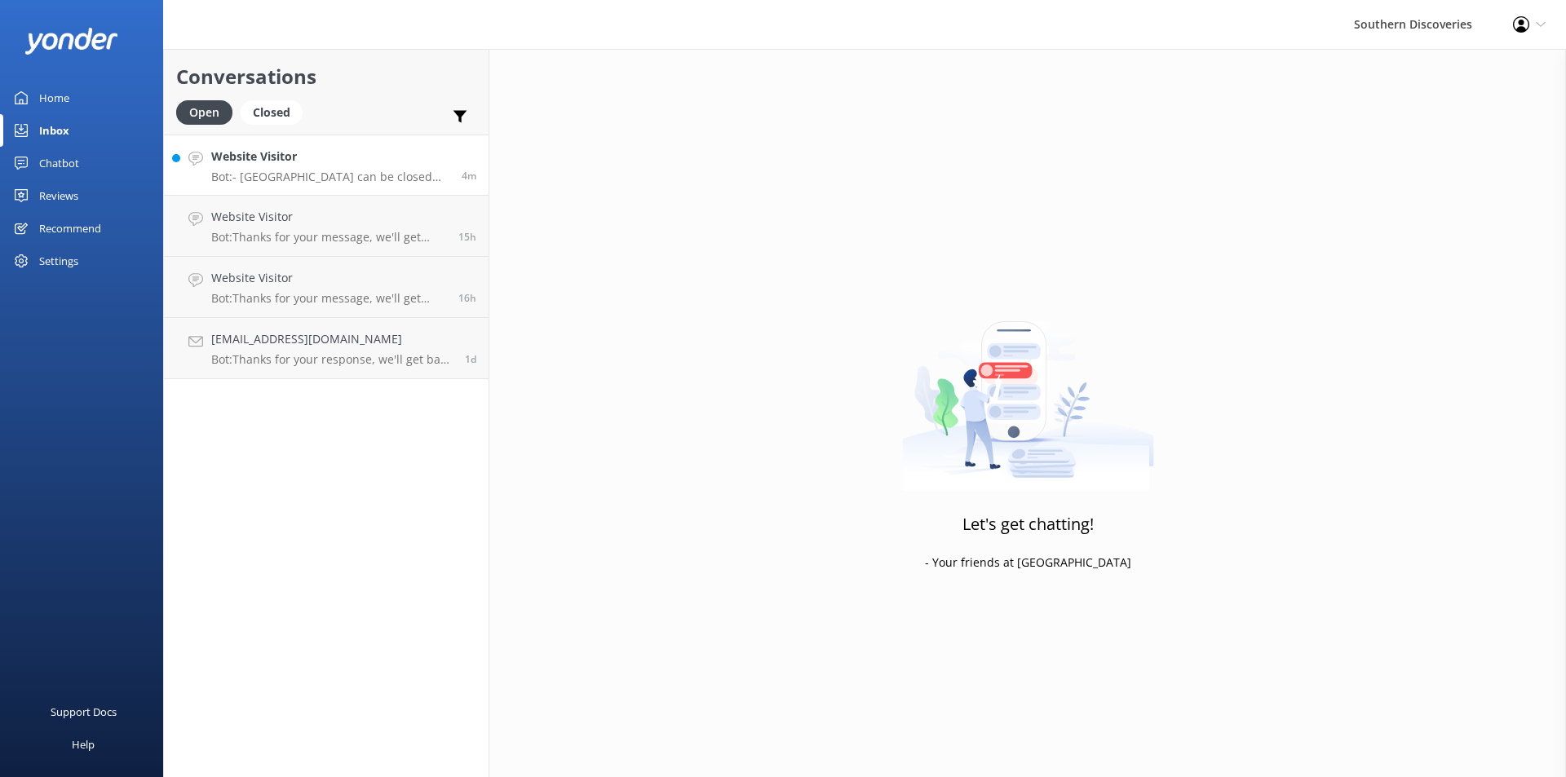
click at [323, 170] on p "Bot: - [GEOGRAPHIC_DATA] can be closed with little or no warning from the Land …" at bounding box center [330, 177] width 238 height 15
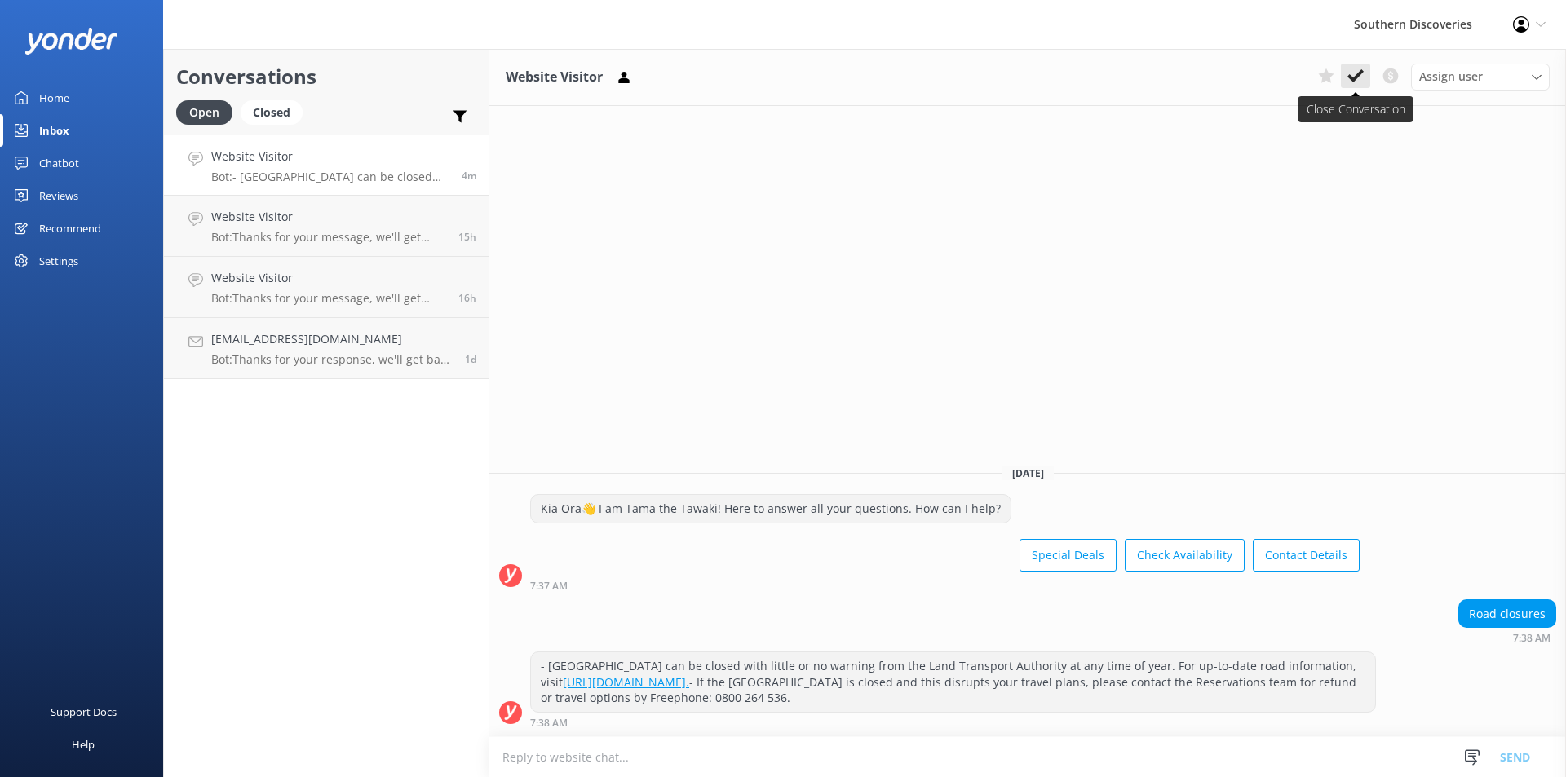
click at [1358, 75] on use at bounding box center [1356, 75] width 16 height 13
